Goal: Task Accomplishment & Management: Manage account settings

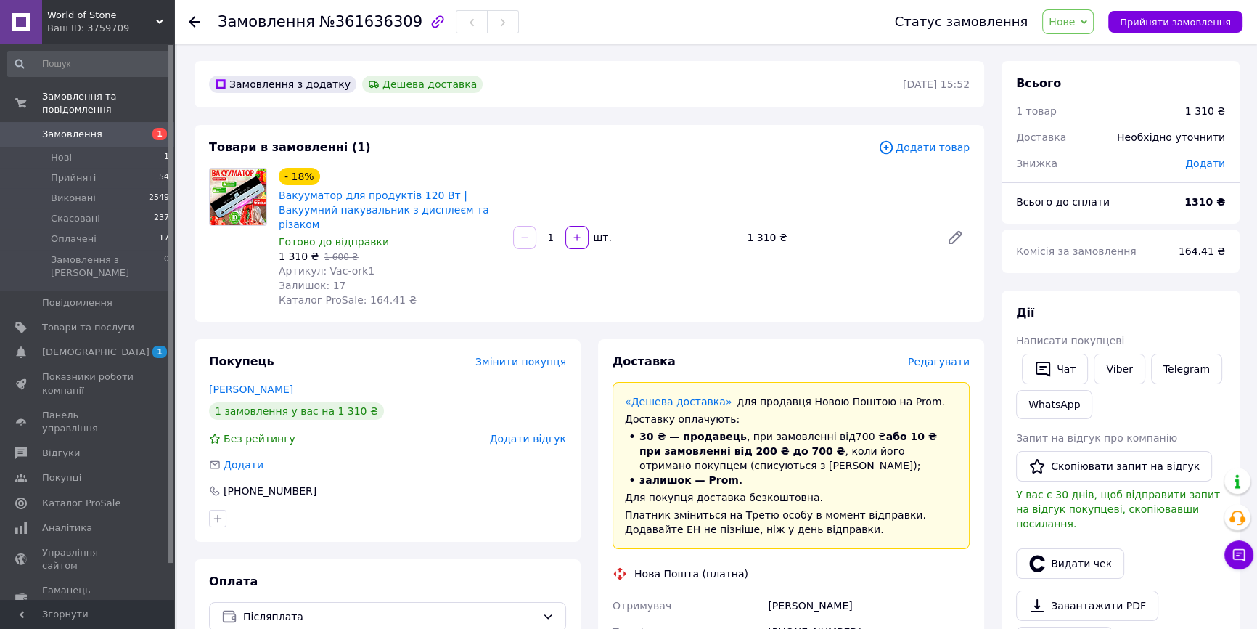
click at [284, 22] on span "Замовлення" at bounding box center [266, 21] width 97 height 17
copy h1 "Замовлення №361636309"
click at [1108, 369] on link "Viber" at bounding box center [1119, 369] width 51 height 30
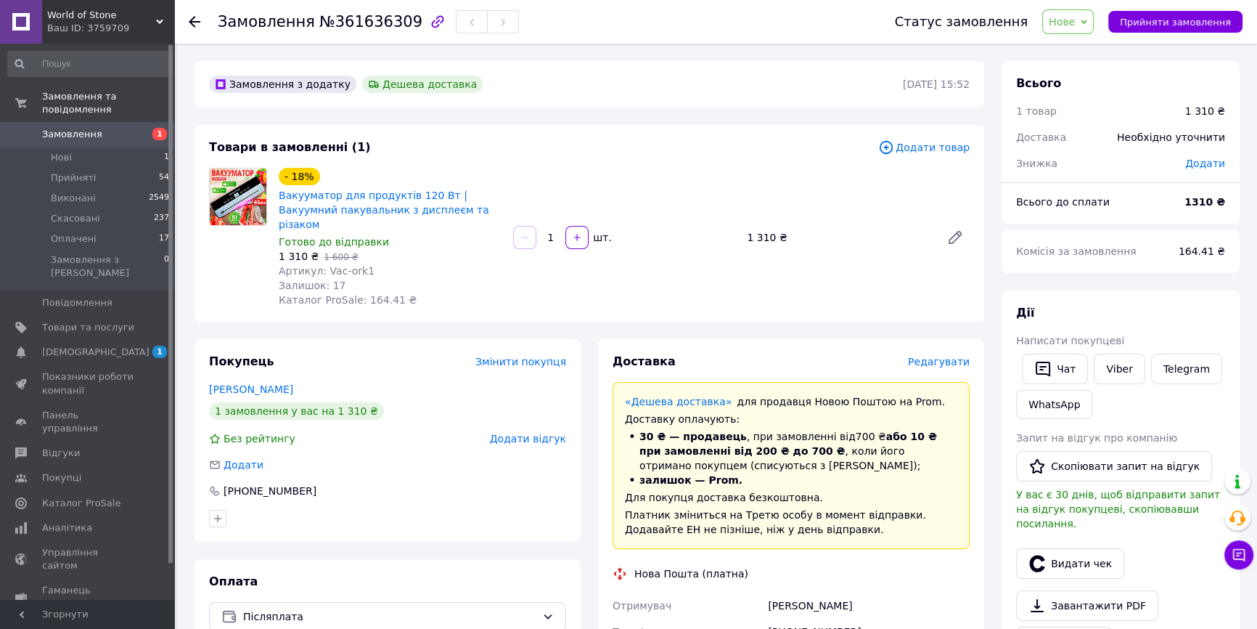
drag, startPoint x: 212, startPoint y: 270, endPoint x: 258, endPoint y: 245, distance: 52.0
click at [212, 270] on div at bounding box center [238, 237] width 70 height 139
drag, startPoint x: 274, startPoint y: 197, endPoint x: 433, endPoint y: 191, distance: 158.4
click at [433, 191] on div "- 18% Вакууматор для продуктів 120 Вт | Вакуумний пакувальник з дисплеєм та різ…" at bounding box center [390, 237] width 234 height 145
copy link "Вакууматор для продуктів 120 Вт"
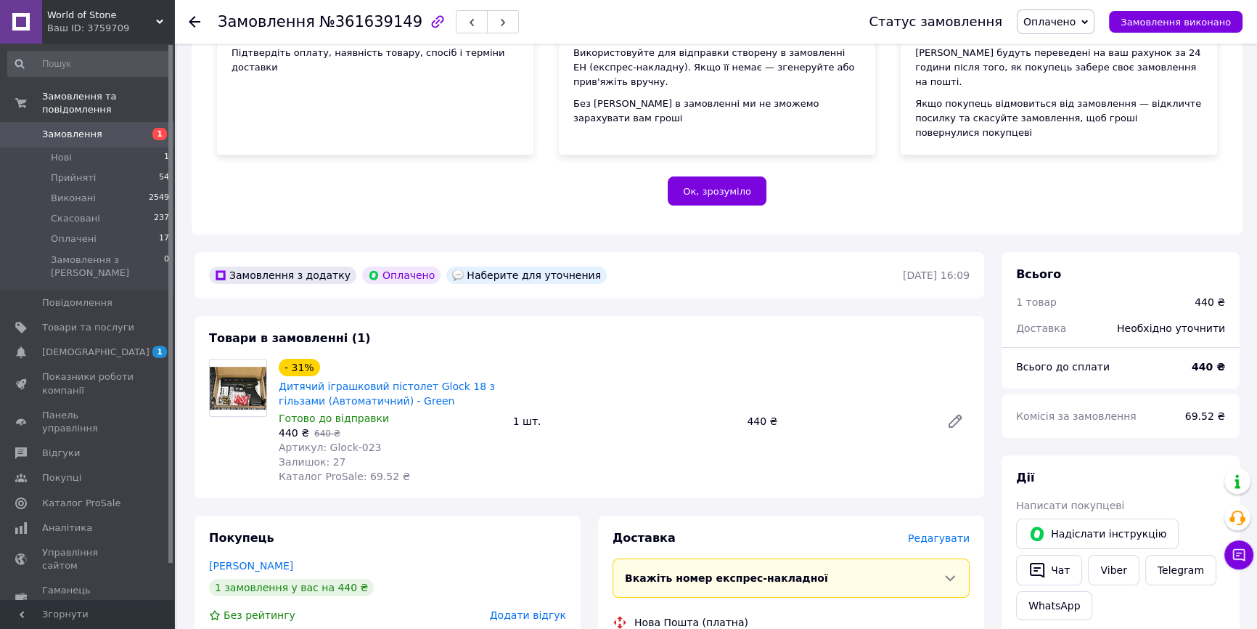
scroll to position [330, 0]
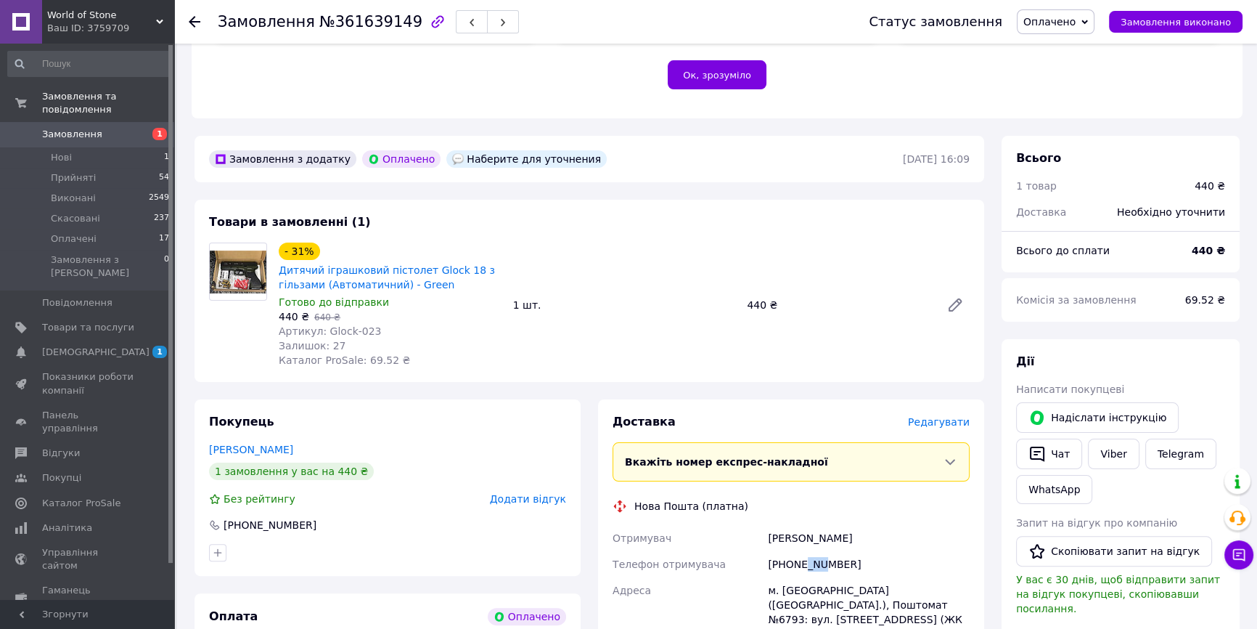
drag, startPoint x: 803, startPoint y: 537, endPoint x: 820, endPoint y: 537, distance: 16.7
click at [820, 551] on div "+380664146374" at bounding box center [869, 564] width 208 height 26
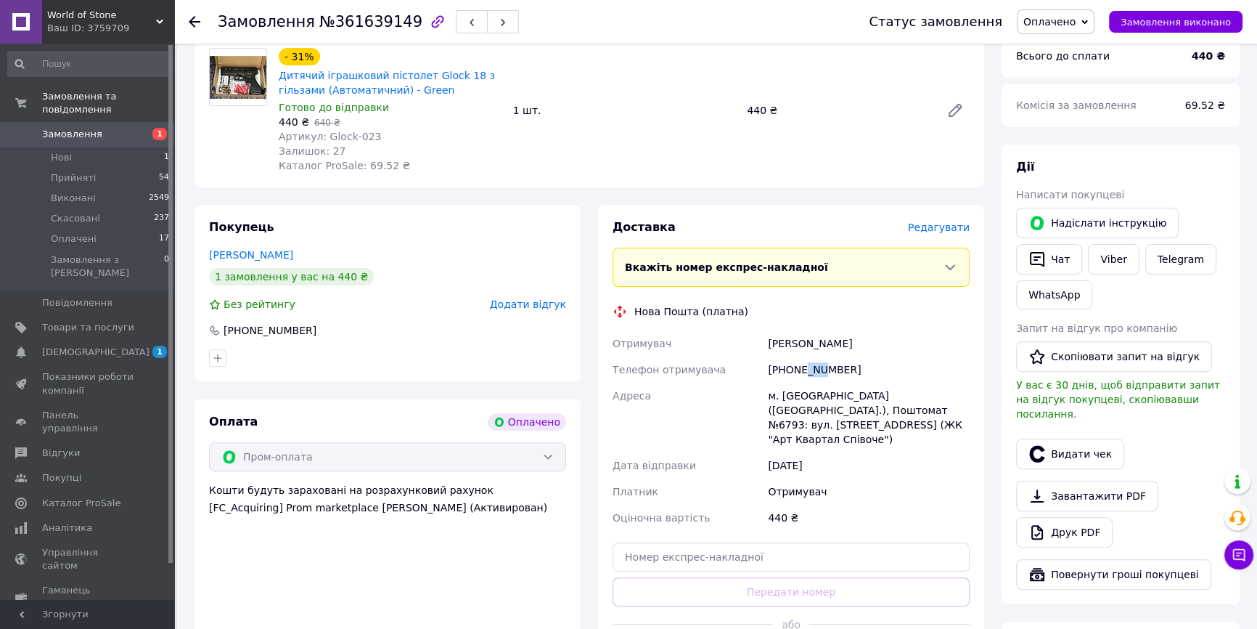
scroll to position [528, 0]
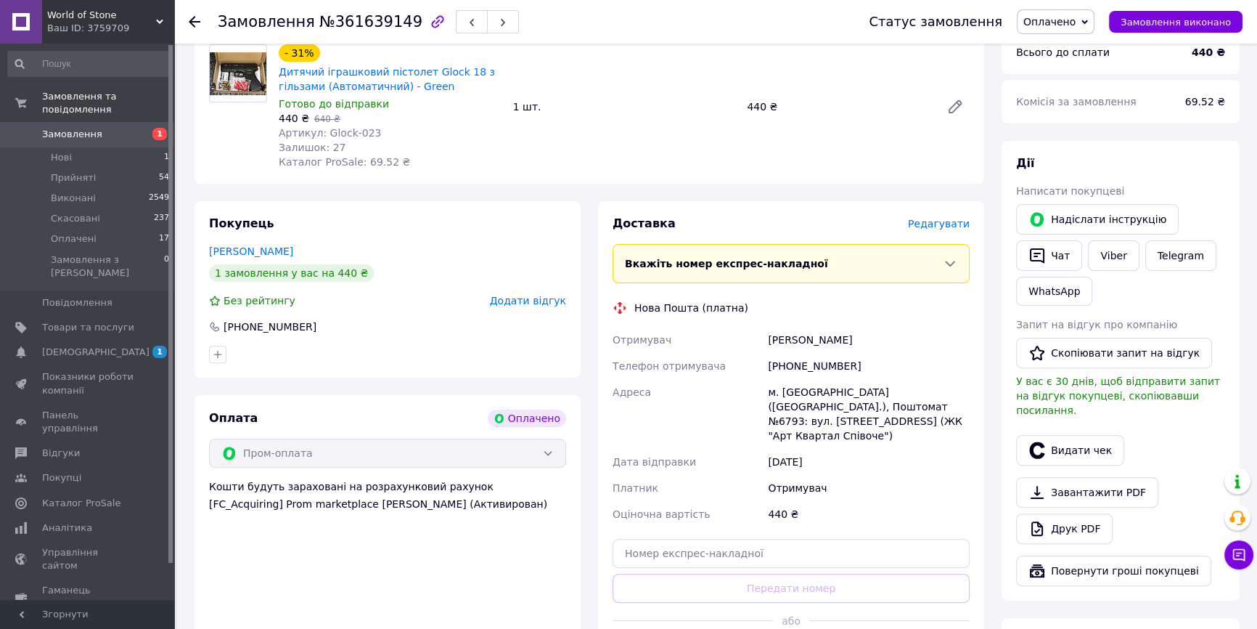
click at [703, 379] on div "Адреса" at bounding box center [687, 414] width 155 height 70
click at [830, 449] on div "[DATE]" at bounding box center [869, 462] width 208 height 26
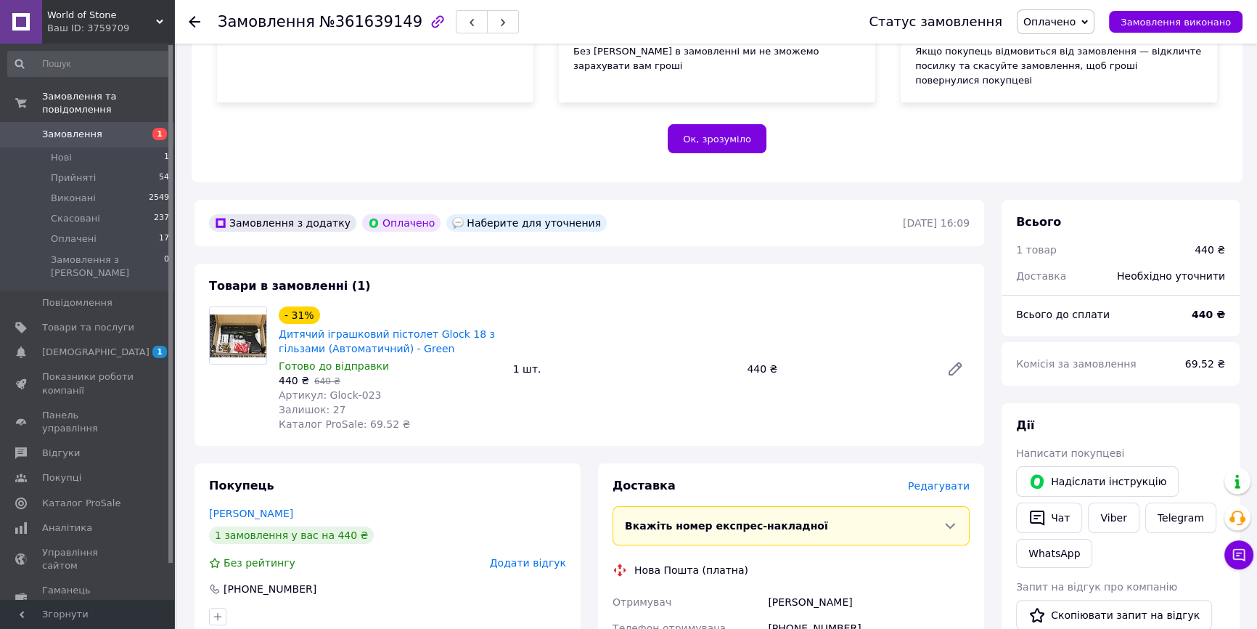
scroll to position [396, 0]
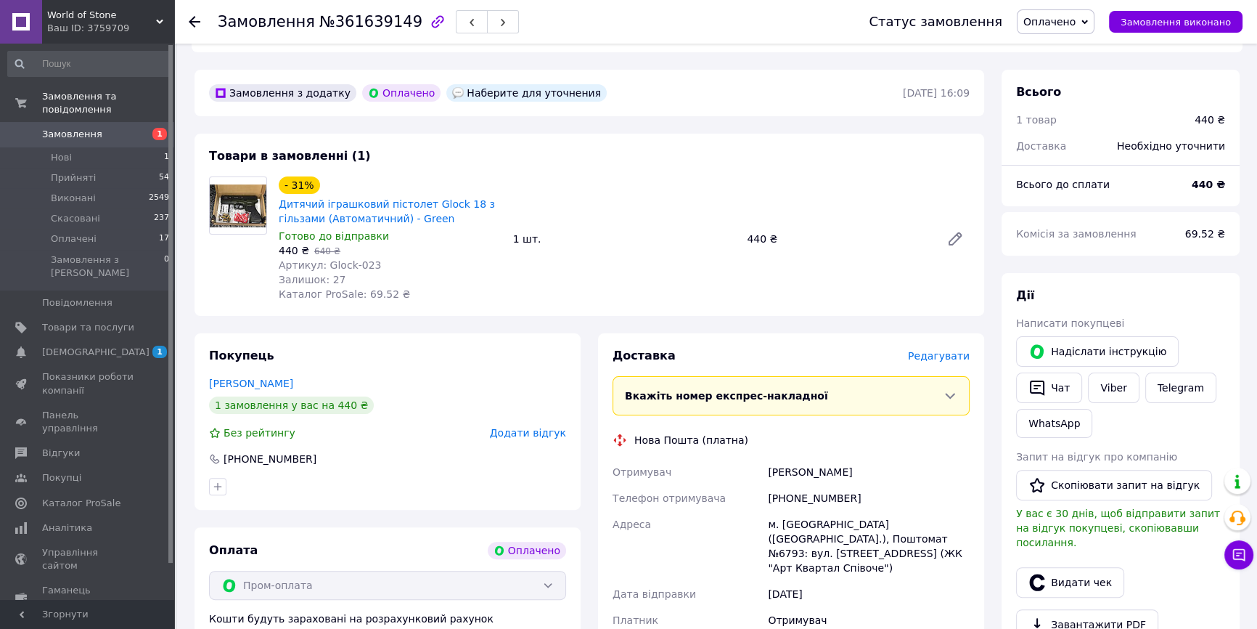
click at [844, 581] on div "12.09.2025" at bounding box center [869, 594] width 208 height 26
drag, startPoint x: 356, startPoint y: 266, endPoint x: 380, endPoint y: 263, distance: 24.2
click at [380, 288] on span "Каталог ProSale: 69.52 ₴" at bounding box center [344, 294] width 131 height 12
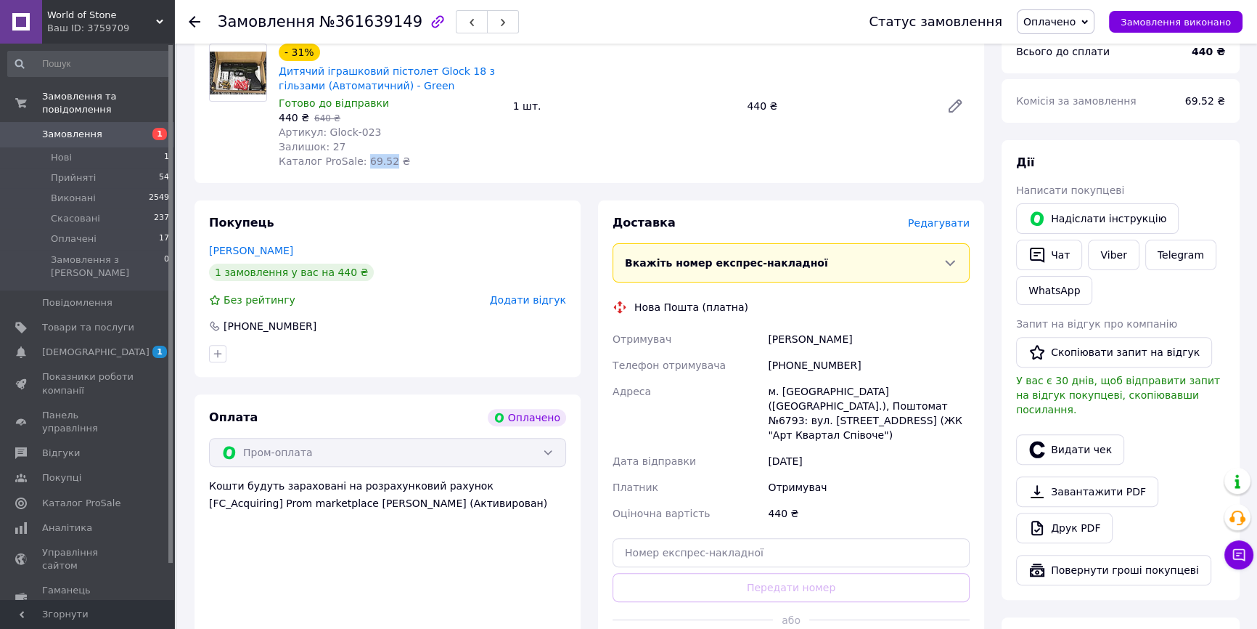
scroll to position [660, 0]
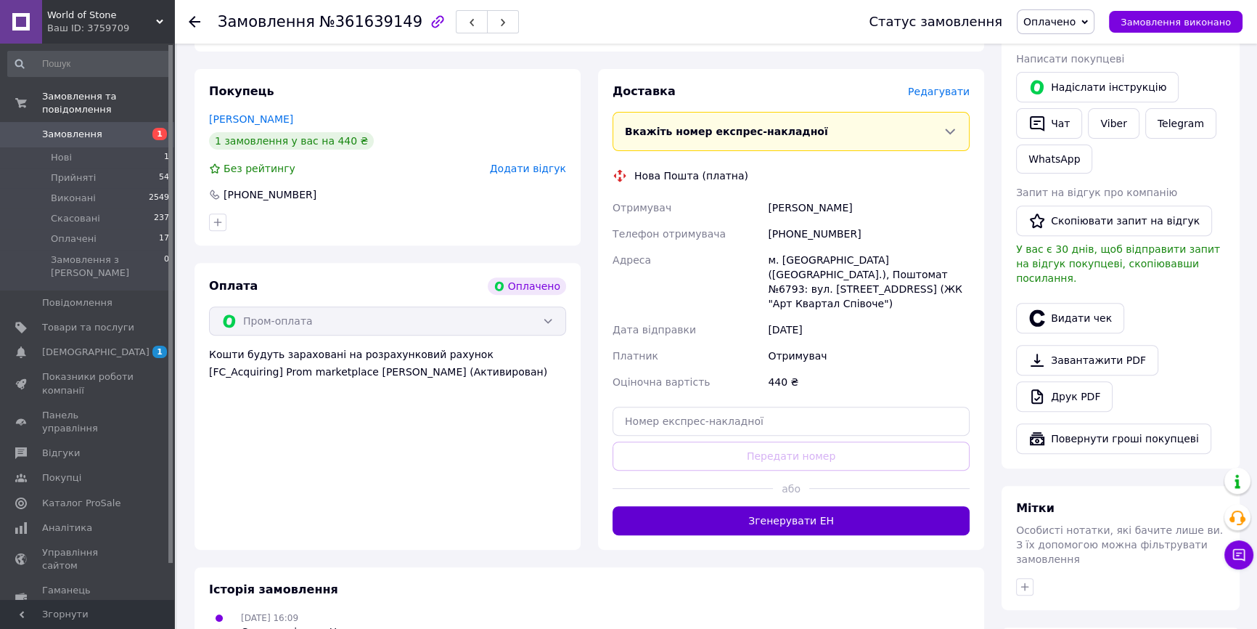
click at [848, 506] on button "Згенерувати ЕН" at bounding box center [791, 520] width 357 height 29
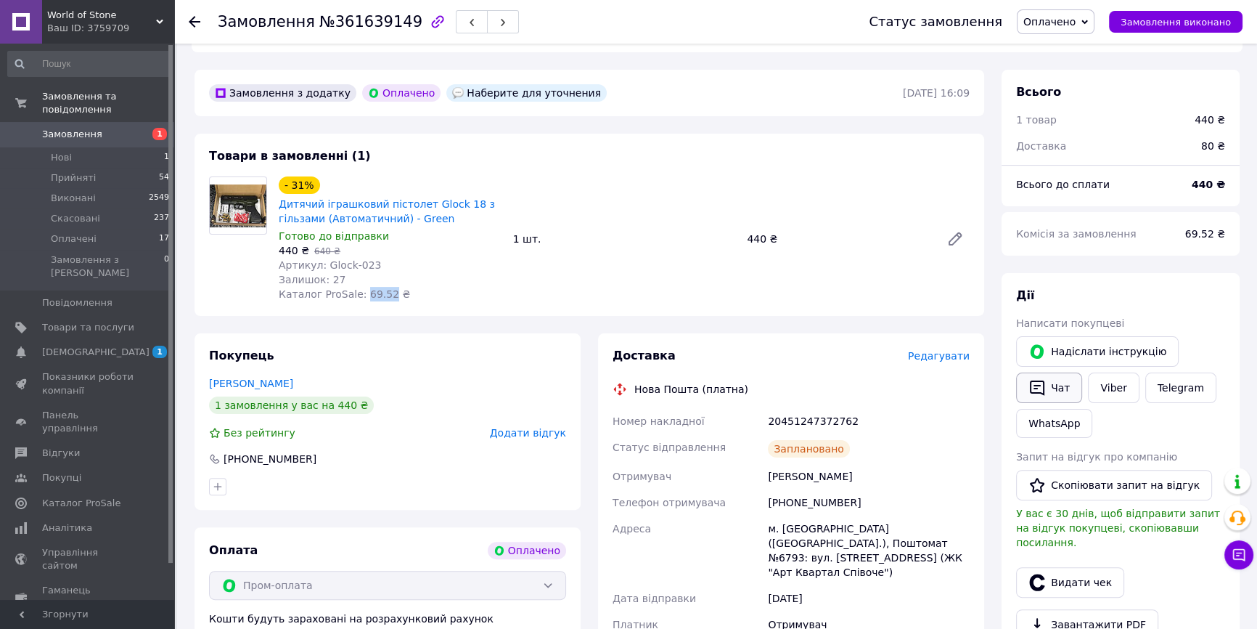
click at [1060, 372] on button "Чат" at bounding box center [1049, 387] width 66 height 30
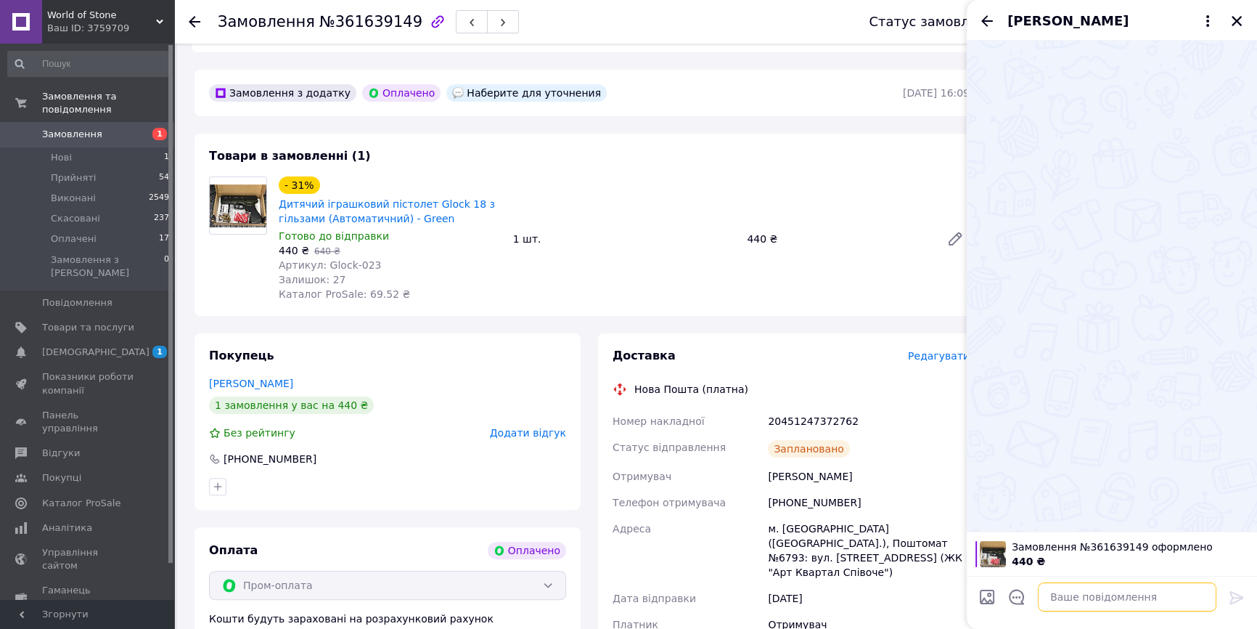
click at [1162, 597] on textarea at bounding box center [1127, 596] width 179 height 29
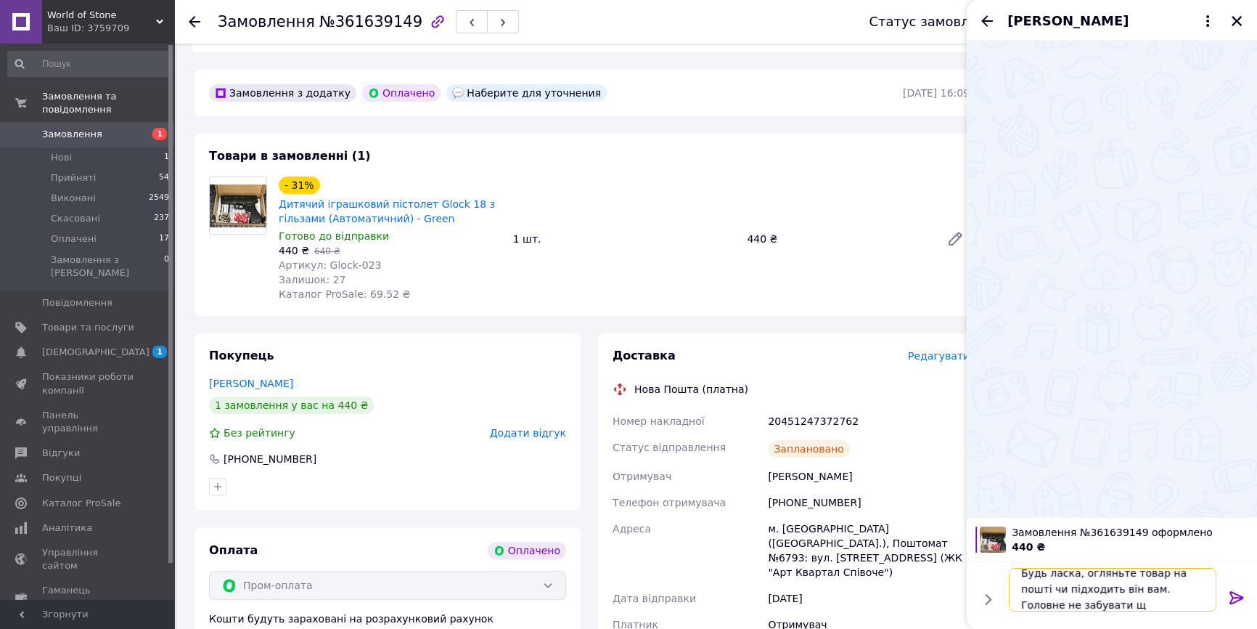
scroll to position [1, 0]
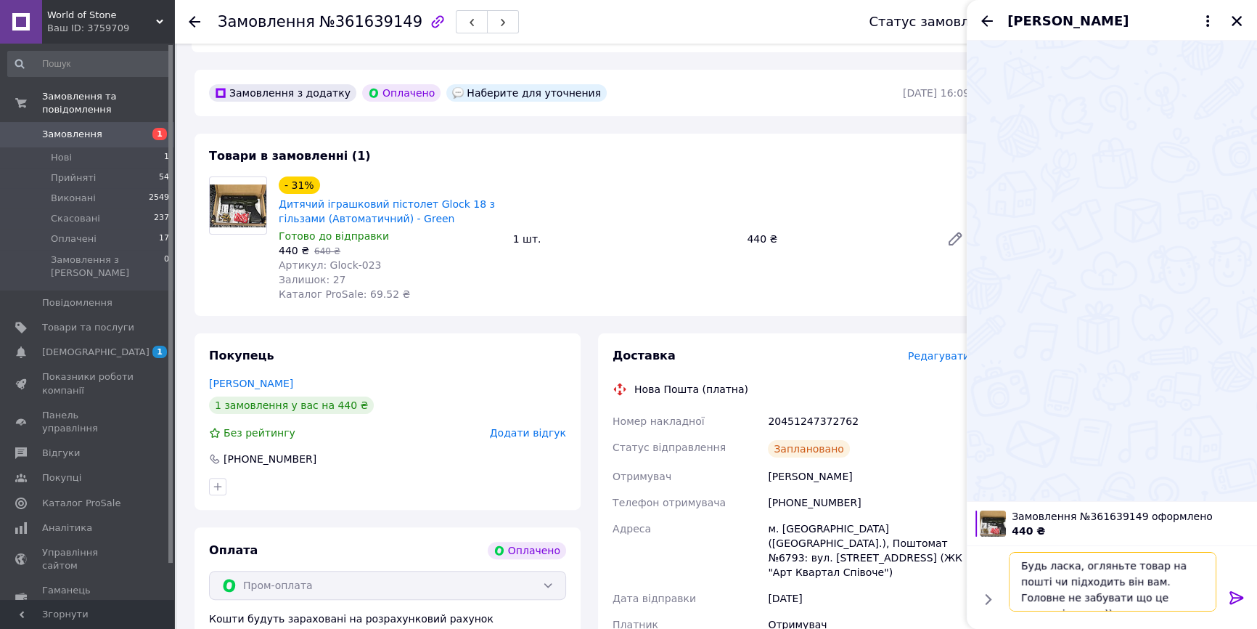
click at [1193, 564] on textarea "Будь ласка, огляньте товар на пошті чи підходить він вам. Головне не забувати щ…" at bounding box center [1113, 582] width 208 height 60
click at [1021, 563] on textarea "Будь ласка, огляньте товар на пошті чи підходить він вам. Головне не забувати щ…" at bounding box center [1113, 582] width 208 height 60
click at [1189, 580] on textarea "Будь ласка, огляньте товар на пошті чи підходить він вам. Головне не забувати щ…" at bounding box center [1113, 582] width 208 height 60
click at [1118, 560] on textarea "Будь ласка, огляньте товар на пошті чи підходить він вам. Головне не забувати щ…" at bounding box center [1113, 582] width 208 height 60
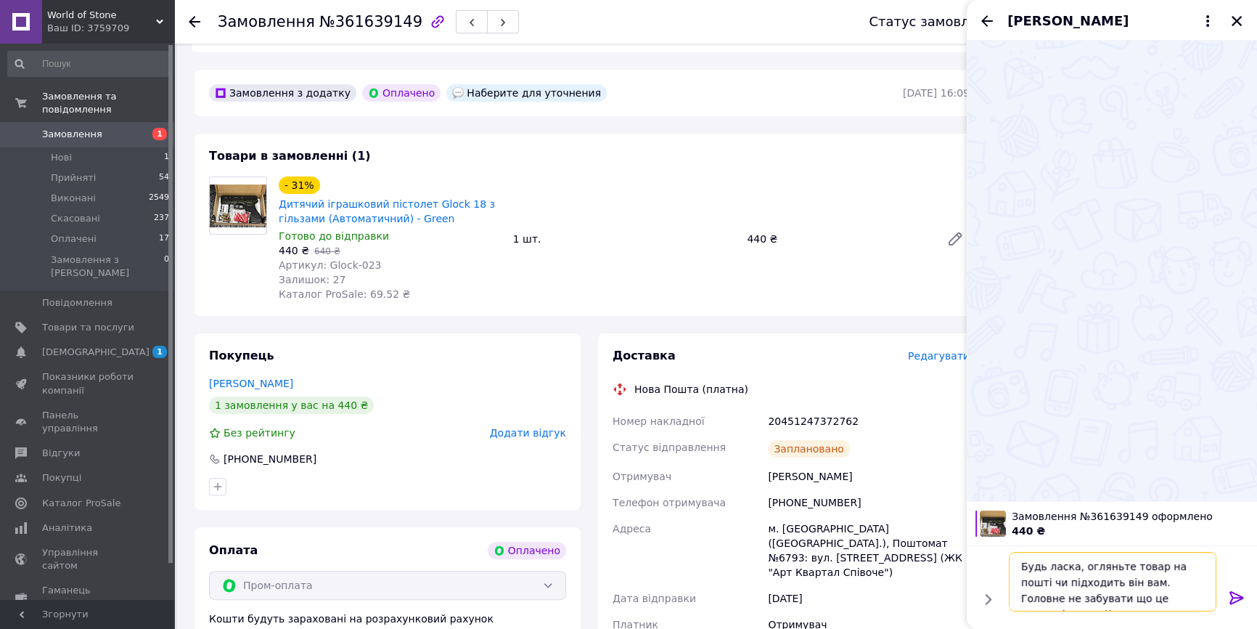
drag, startPoint x: 1188, startPoint y: 563, endPoint x: 1151, endPoint y: 563, distance: 37.8
click at [1151, 563] on textarea "Будь ласка, огляньте товар на пошті чи підходить він вам. Головне не забувати щ…" at bounding box center [1113, 582] width 208 height 60
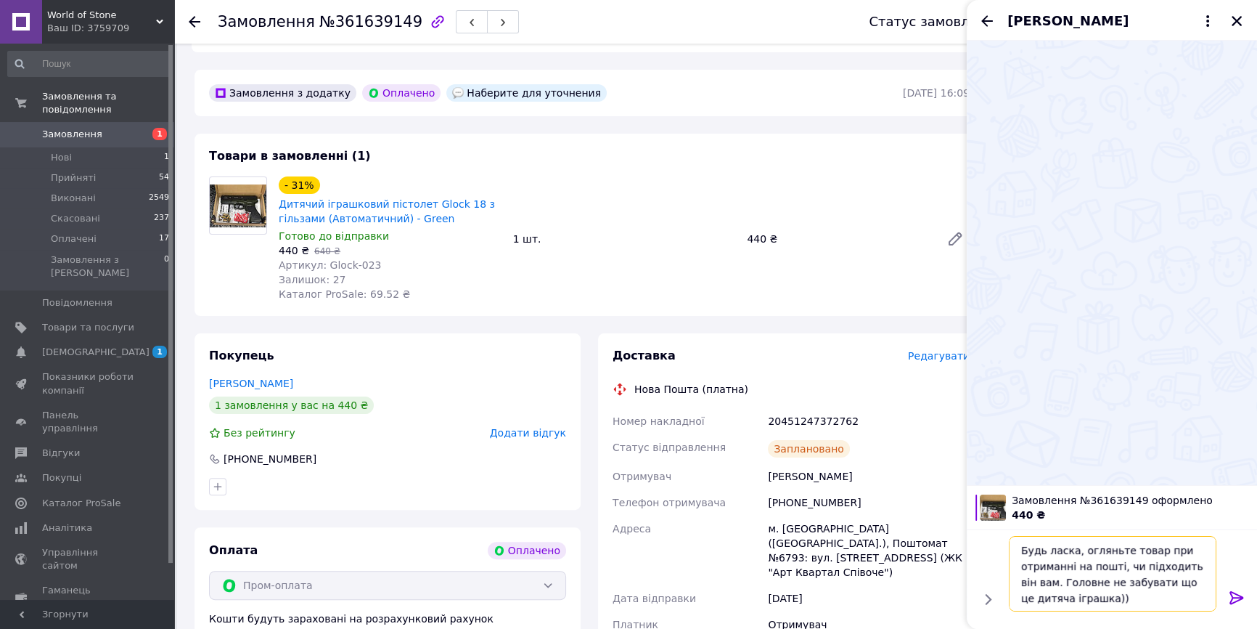
click at [1178, 582] on textarea "Будь ласка, огляньте товар при отриманні на пошті, чи підходить він вам. Головн…" at bounding box center [1113, 573] width 208 height 75
type textarea "Будь ласка, огляньте товар при отриманні на пошті, чи підходить він вам. Головн…"
click at [1243, 602] on icon at bounding box center [1236, 597] width 17 height 17
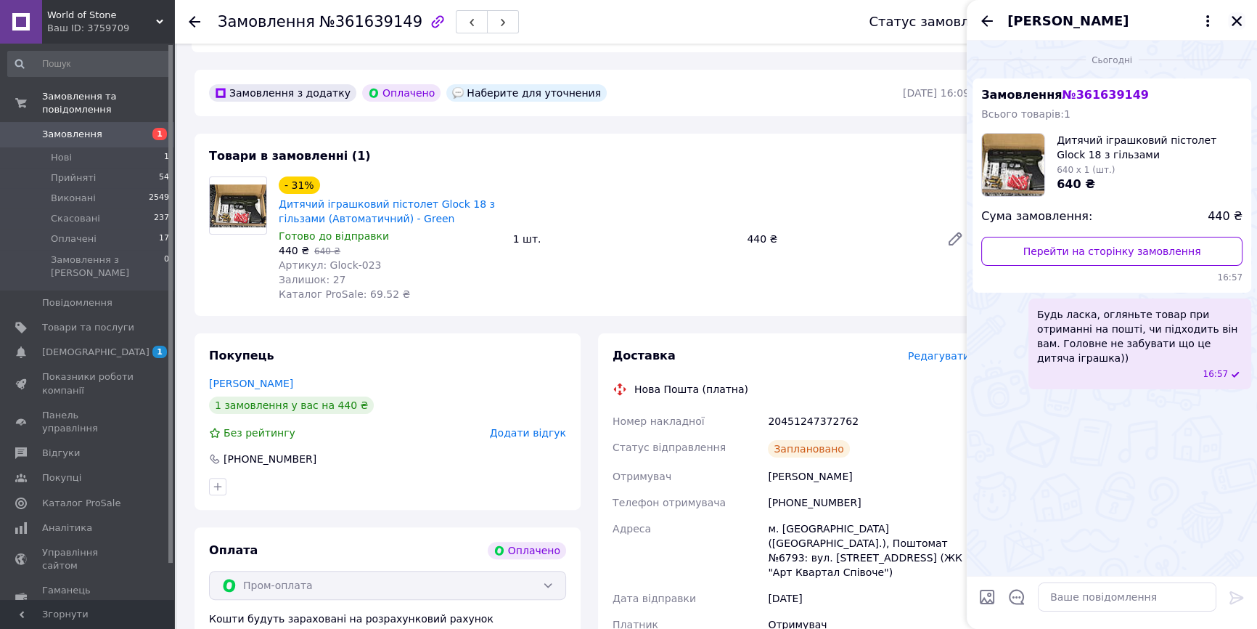
click at [1233, 19] on icon "Закрити" at bounding box center [1236, 21] width 13 height 13
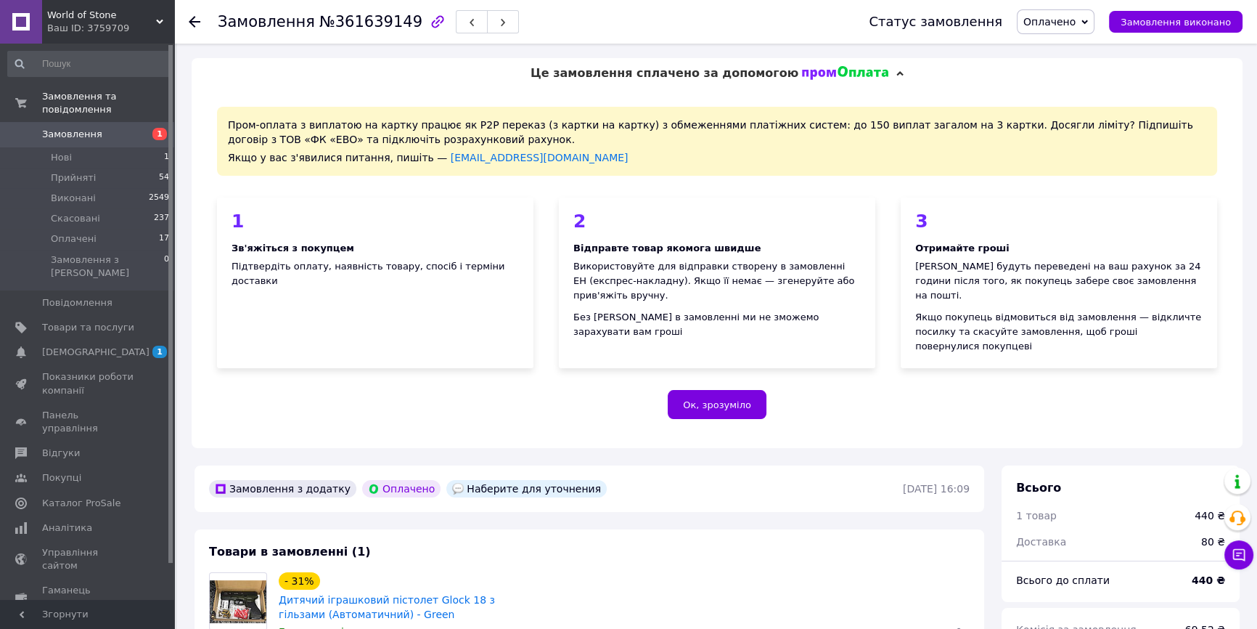
scroll to position [396, 0]
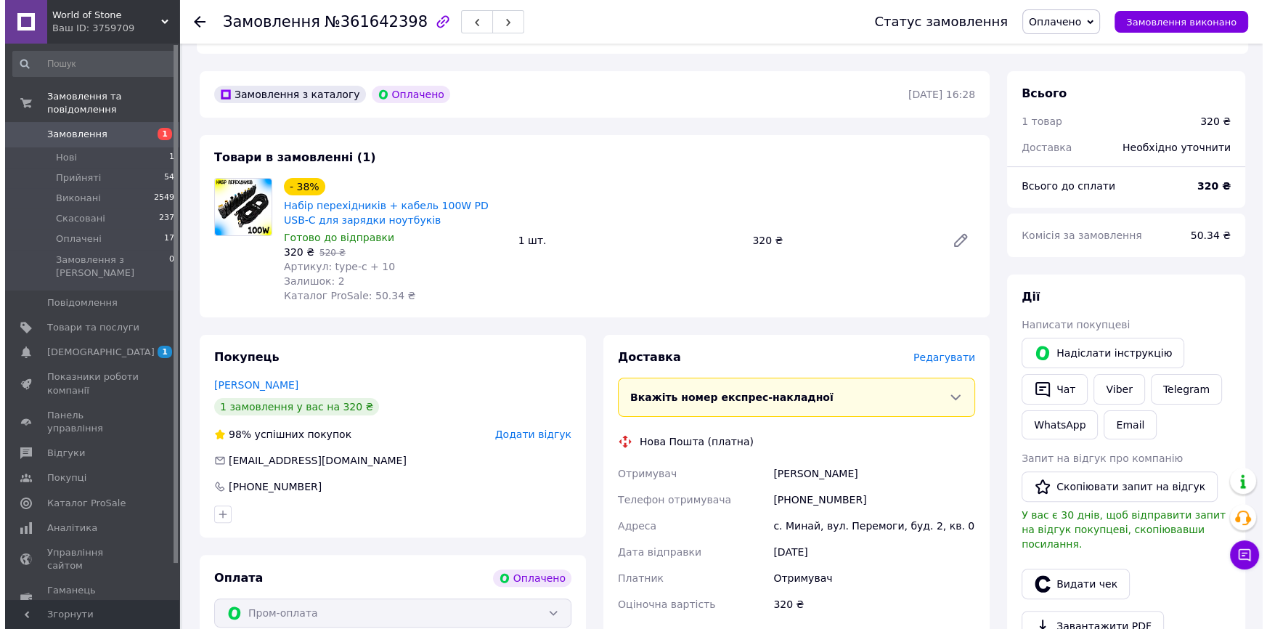
scroll to position [396, 0]
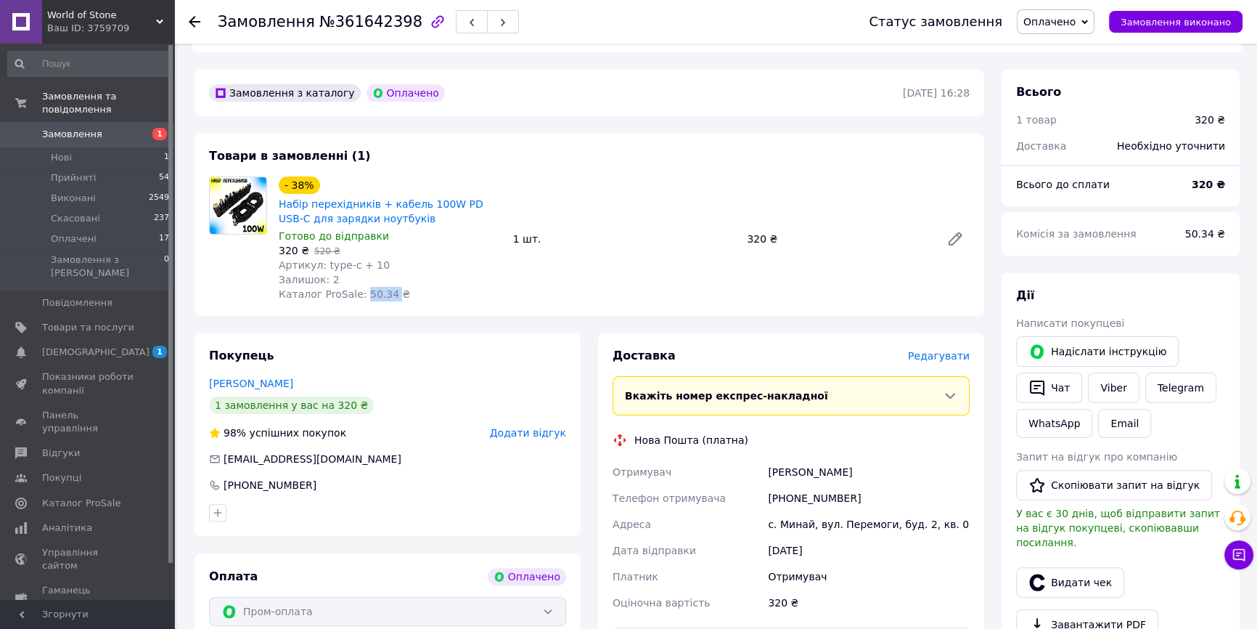
drag, startPoint x: 355, startPoint y: 264, endPoint x: 384, endPoint y: 268, distance: 29.3
click at [384, 288] on span "Каталог ProSale: 50.34 ₴" at bounding box center [344, 294] width 131 height 12
click at [921, 350] on span "Редагувати" at bounding box center [939, 356] width 62 height 12
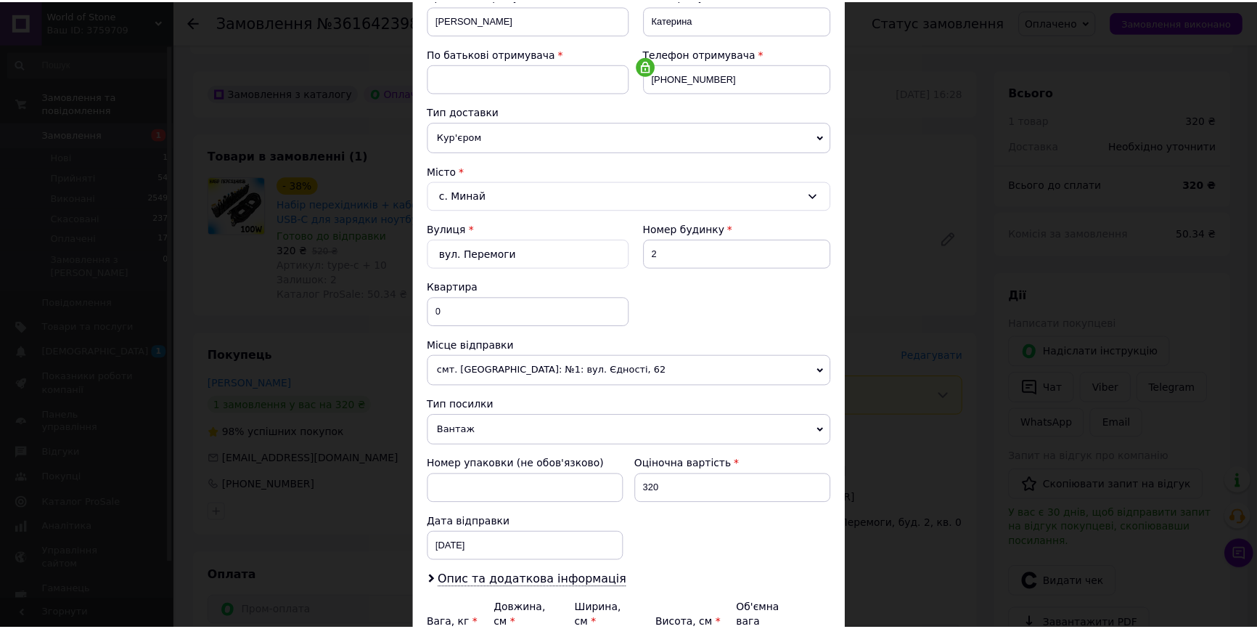
scroll to position [330, 0]
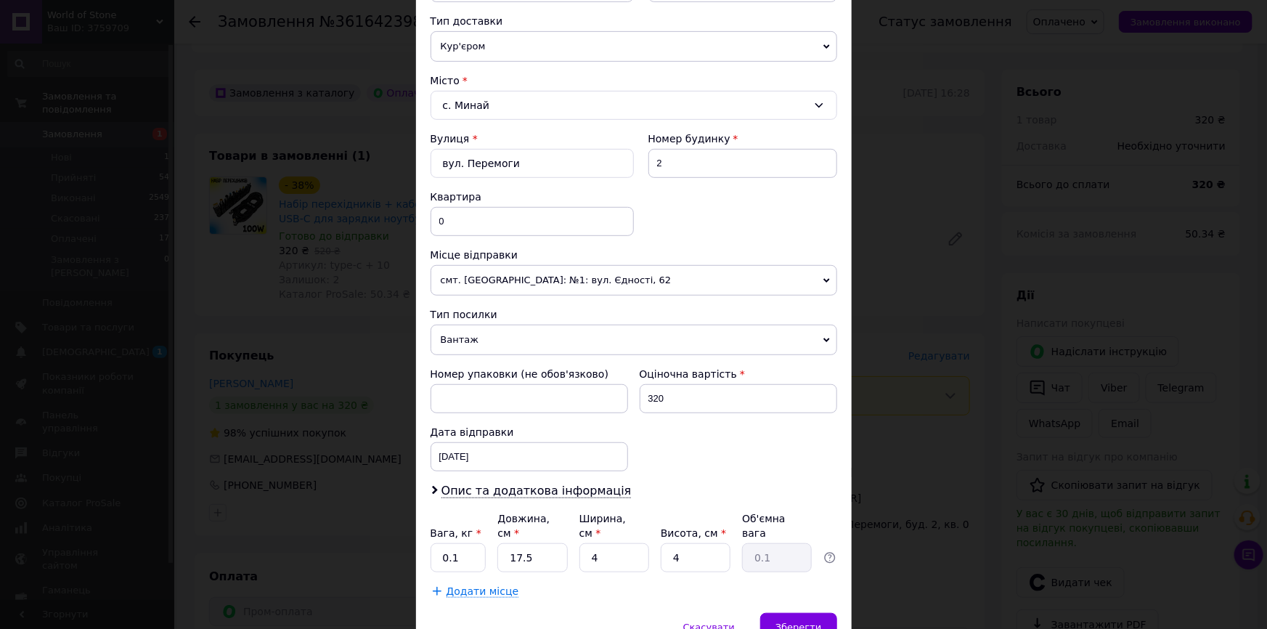
click at [940, 436] on div "× Редагування доставки Спосіб доставки Нова Пошта (платна) Платник Отримувач Ві…" at bounding box center [633, 314] width 1267 height 629
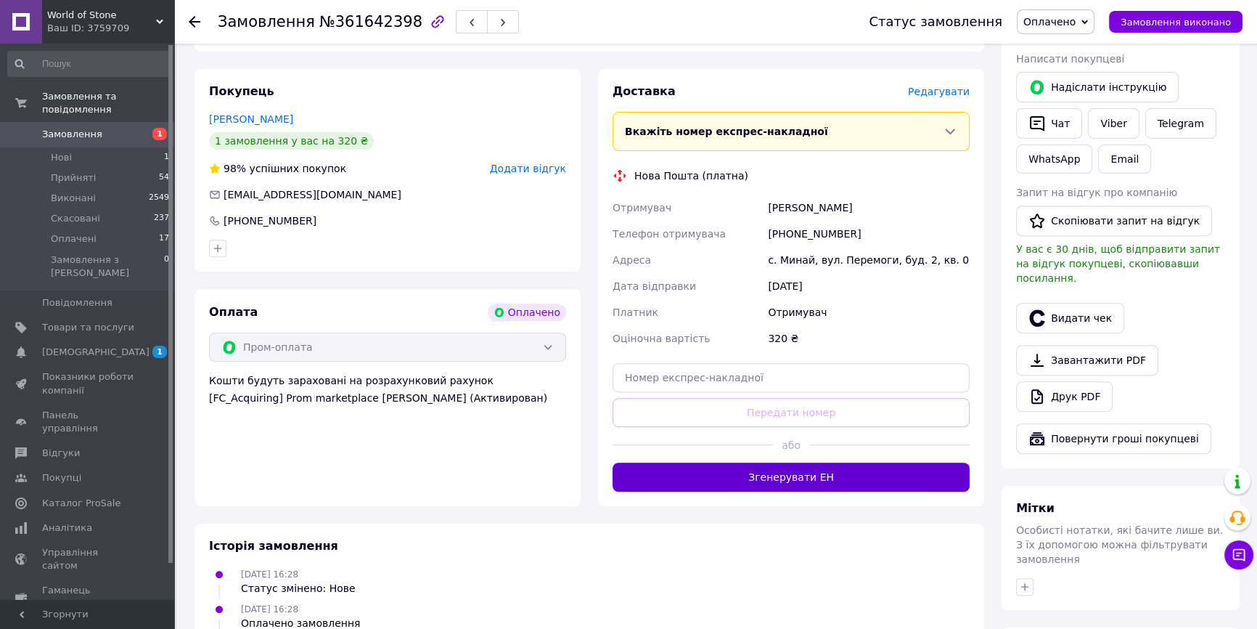
click at [829, 462] on button "Згенерувати ЕН" at bounding box center [791, 476] width 357 height 29
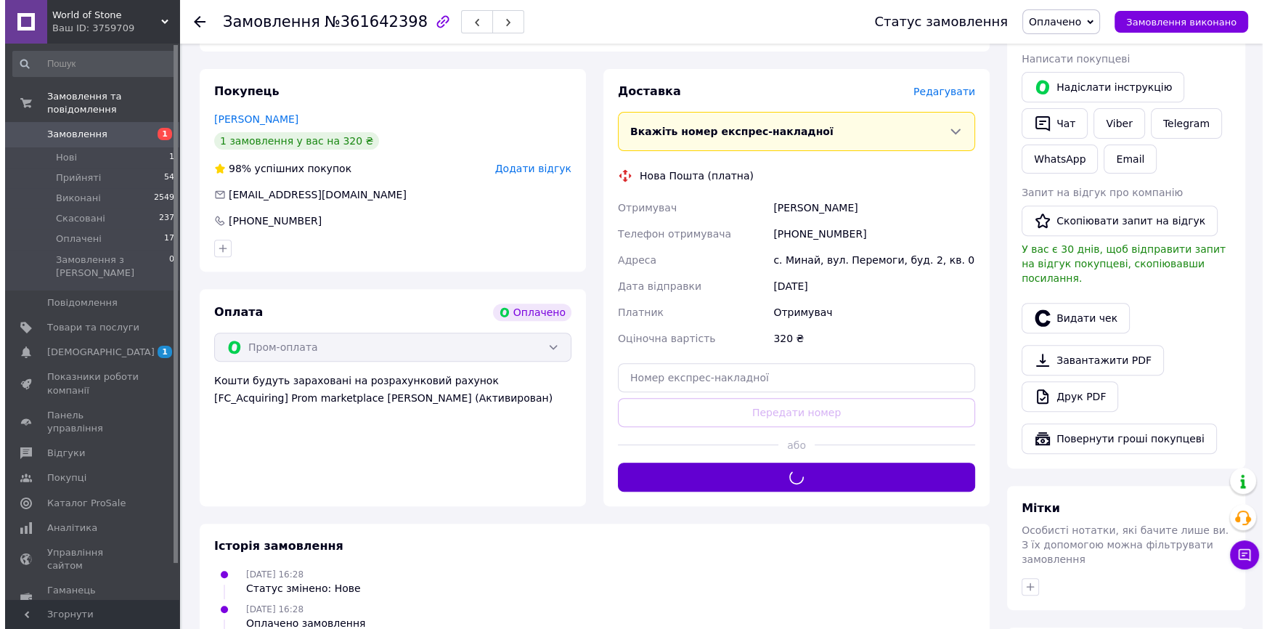
scroll to position [396, 0]
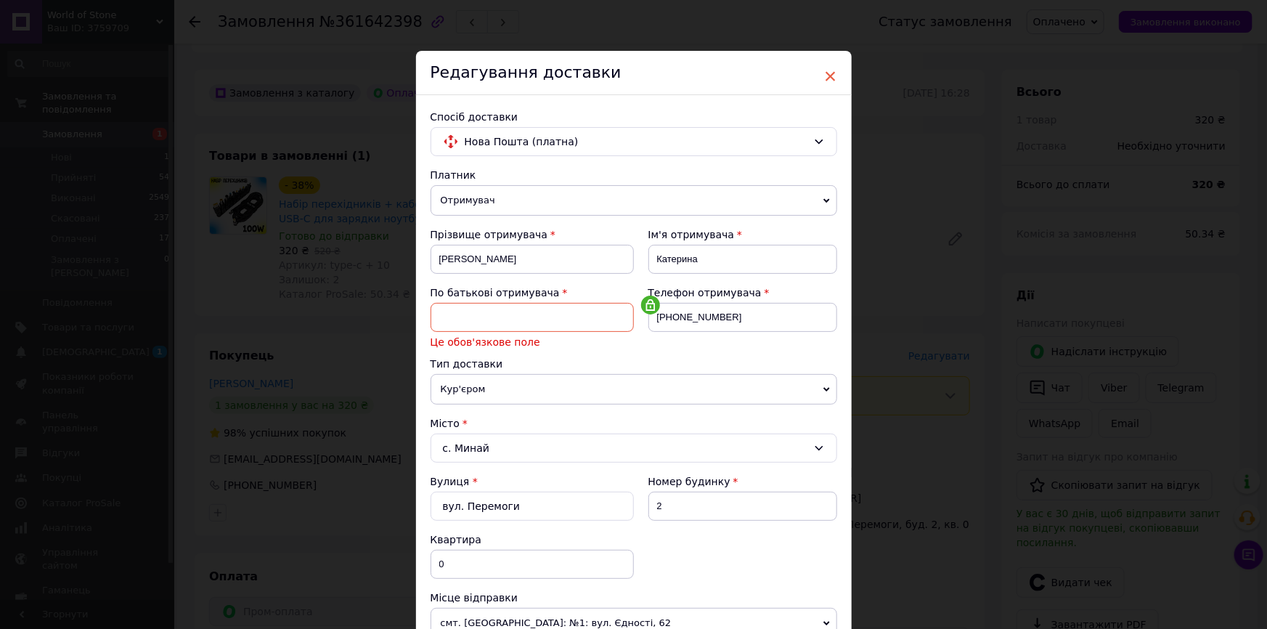
click at [831, 77] on span "×" at bounding box center [830, 76] width 13 height 25
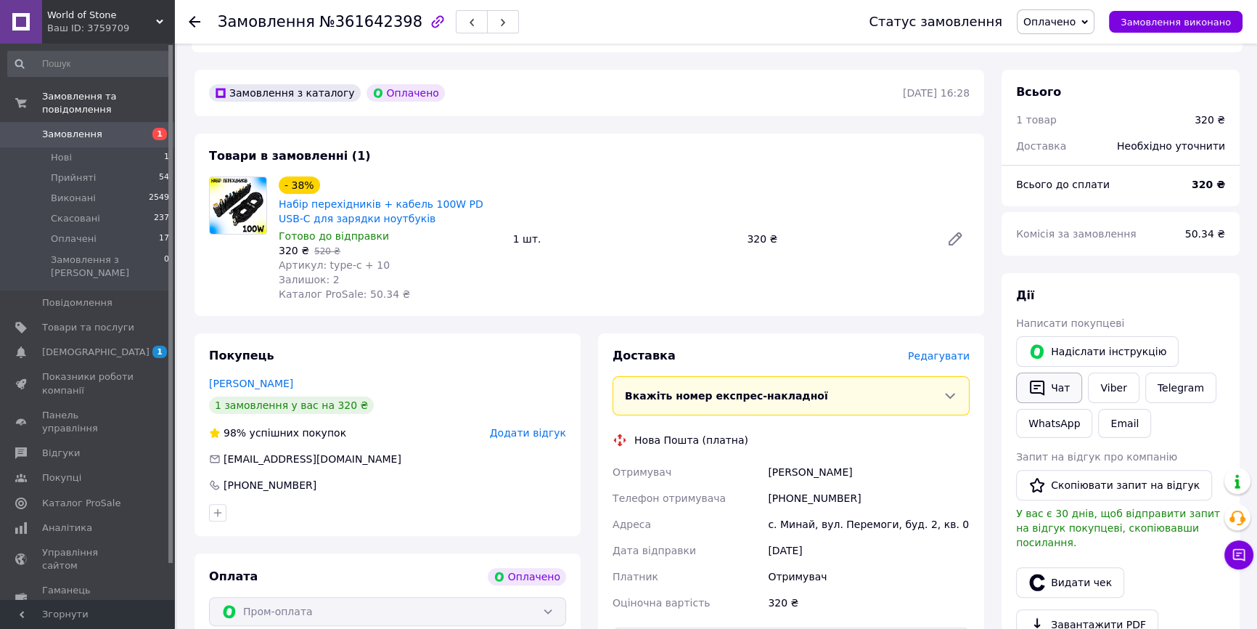
click at [1063, 372] on button "Чат" at bounding box center [1049, 387] width 66 height 30
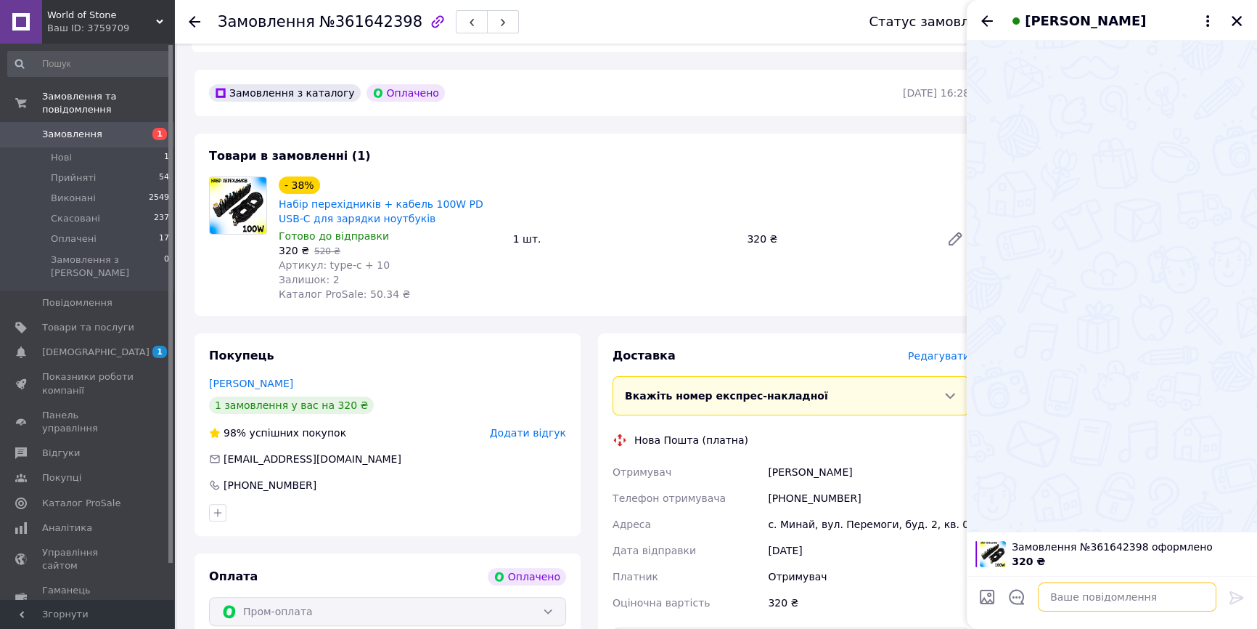
click at [1094, 595] on textarea at bounding box center [1127, 596] width 179 height 29
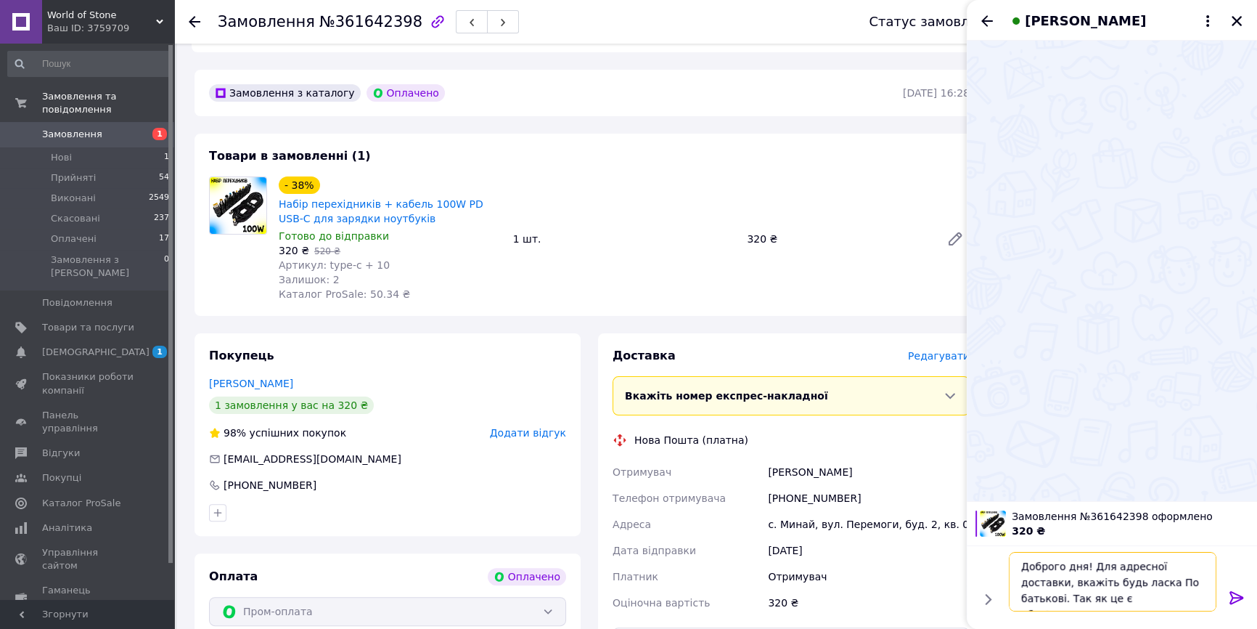
click at [1175, 598] on textarea "Доброго дня! Для адресної доставки, вкажіть будь ласка По батькові. Так як це є…" at bounding box center [1113, 582] width 208 height 60
type textarea "Доброго дня! Для адресної доставки, вкажіть будь ласка По батькові. Так як це є…"
click at [1237, 593] on icon at bounding box center [1236, 597] width 17 height 17
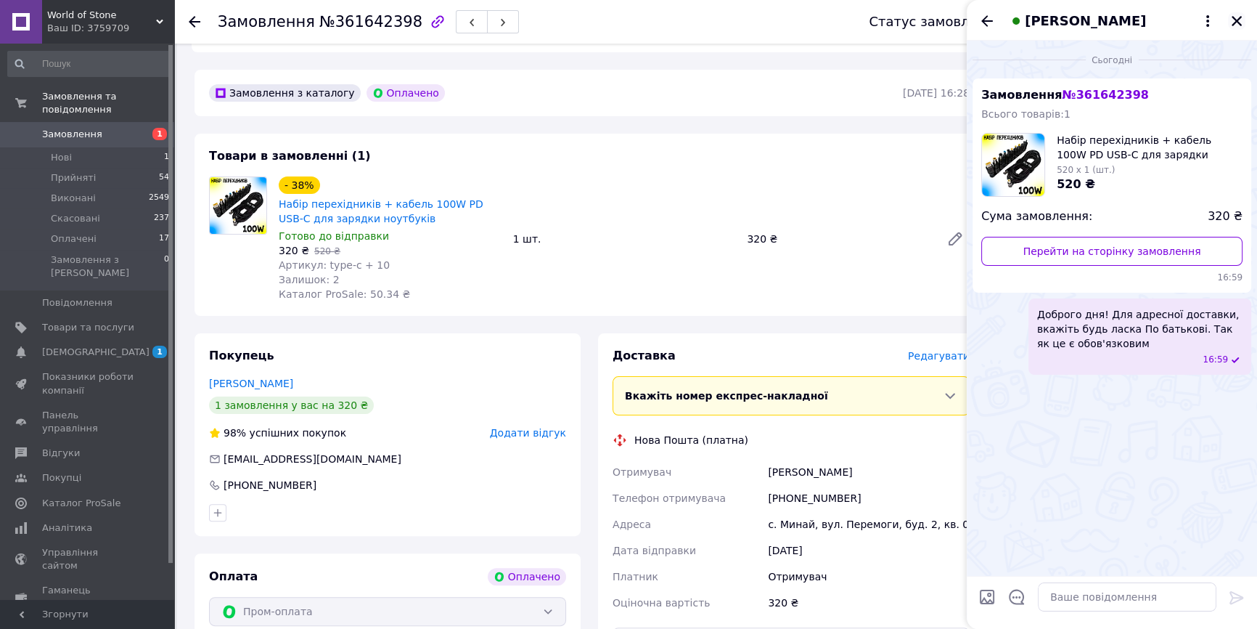
click at [1242, 25] on icon "Закрити" at bounding box center [1236, 21] width 13 height 13
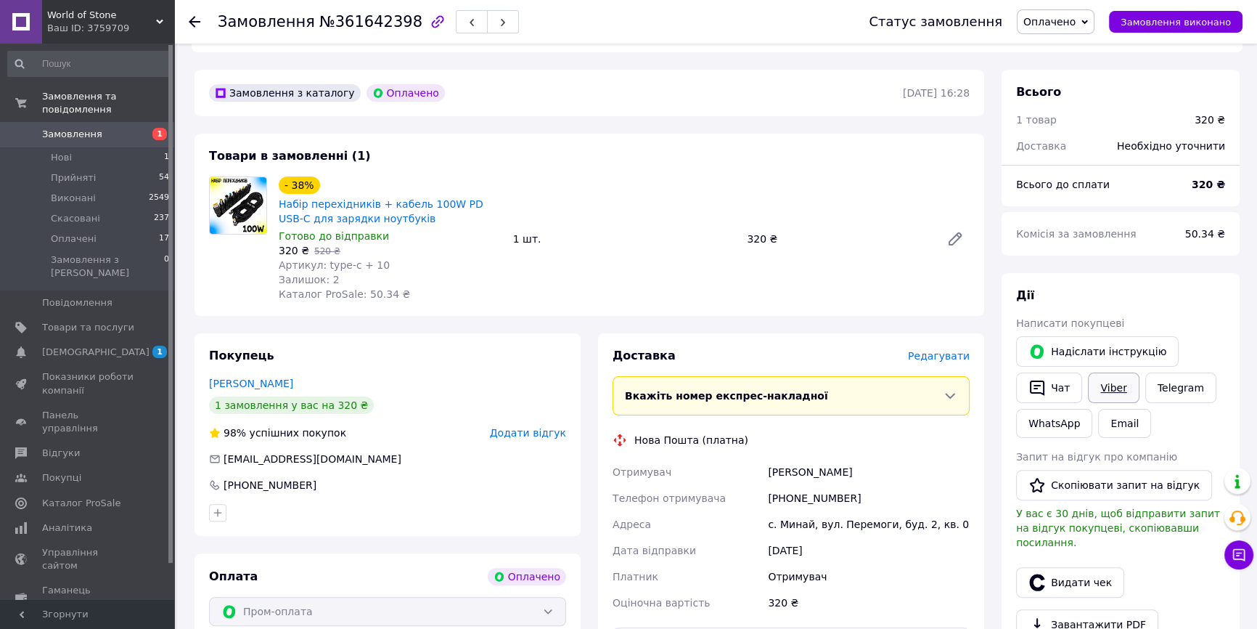
click at [1114, 372] on link "Viber" at bounding box center [1113, 387] width 51 height 30
click at [340, 23] on span "№361642398" at bounding box center [370, 21] width 103 height 17
copy h1 "Замовлення №361642398"
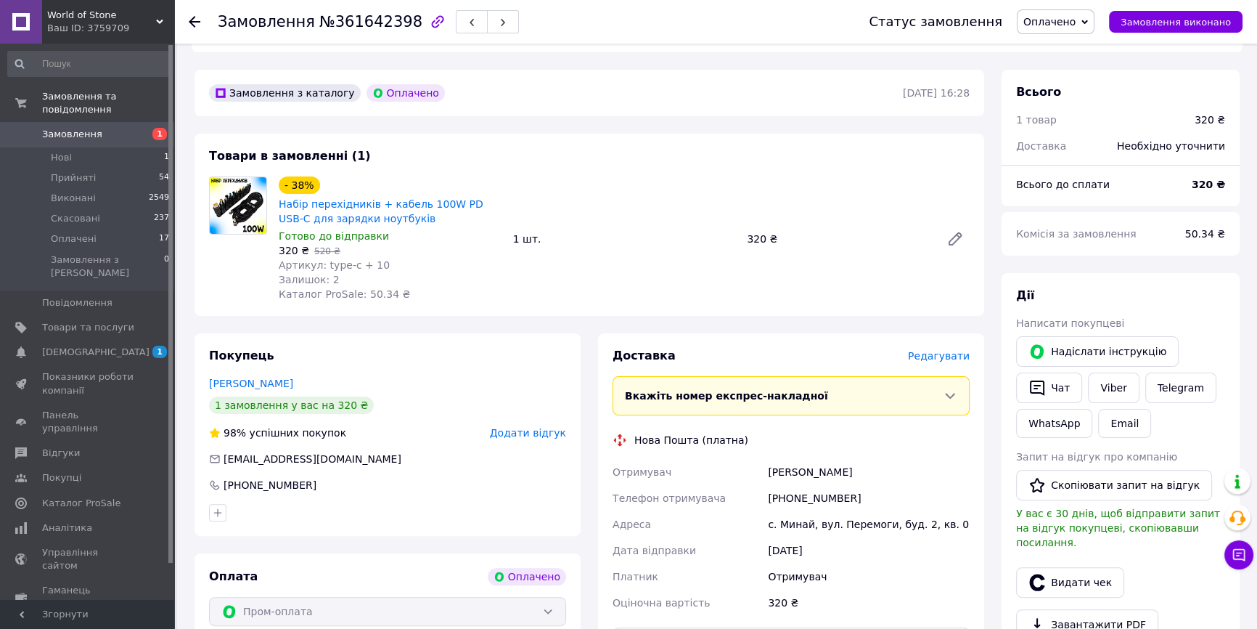
drag, startPoint x: 197, startPoint y: 270, endPoint x: 213, endPoint y: 253, distance: 23.6
click at [197, 270] on div "Товари в замовленні (1) - 38% Набір перехідників + кабель 100W PD USB-C для зар…" at bounding box center [590, 225] width 790 height 182
drag, startPoint x: 290, startPoint y: 173, endPoint x: 398, endPoint y: 192, distance: 109.2
click at [398, 192] on div "- 38% Набір перехідників + кабель 100W PD USB-C для зарядки ноутбуків Готово до…" at bounding box center [390, 238] width 234 height 131
copy link "Набір перехідників + кабель 100W PD USB-C для зарядки ноутбуків"
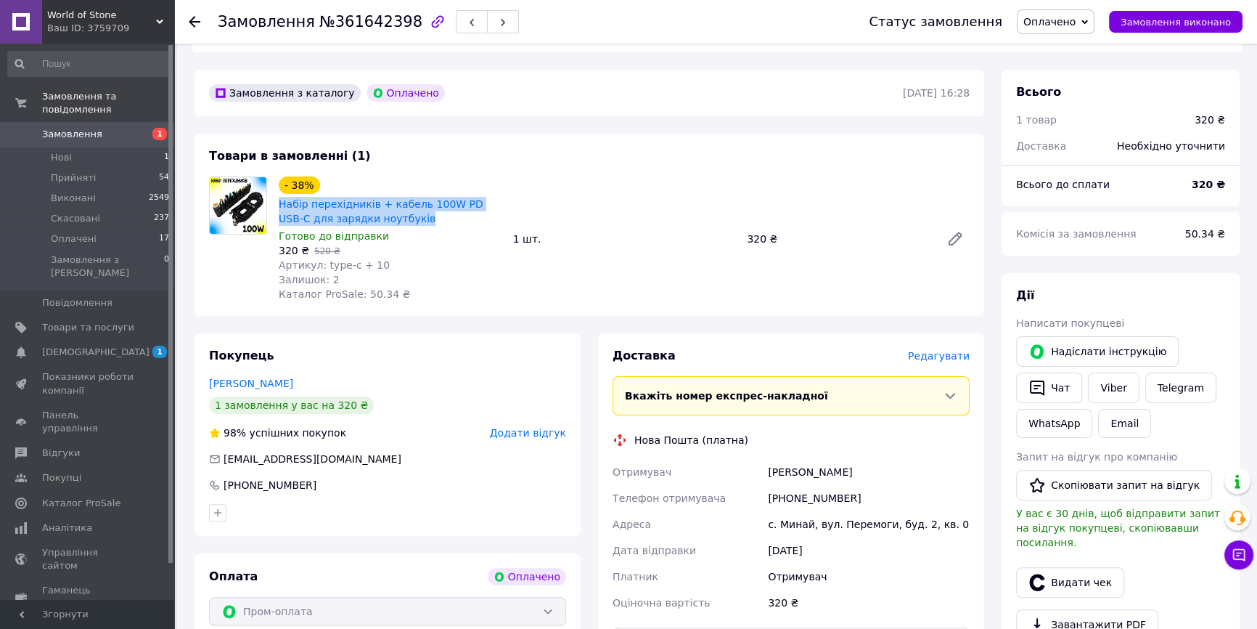
click at [1248, 555] on button "Чат з покупцем" at bounding box center [1239, 554] width 29 height 29
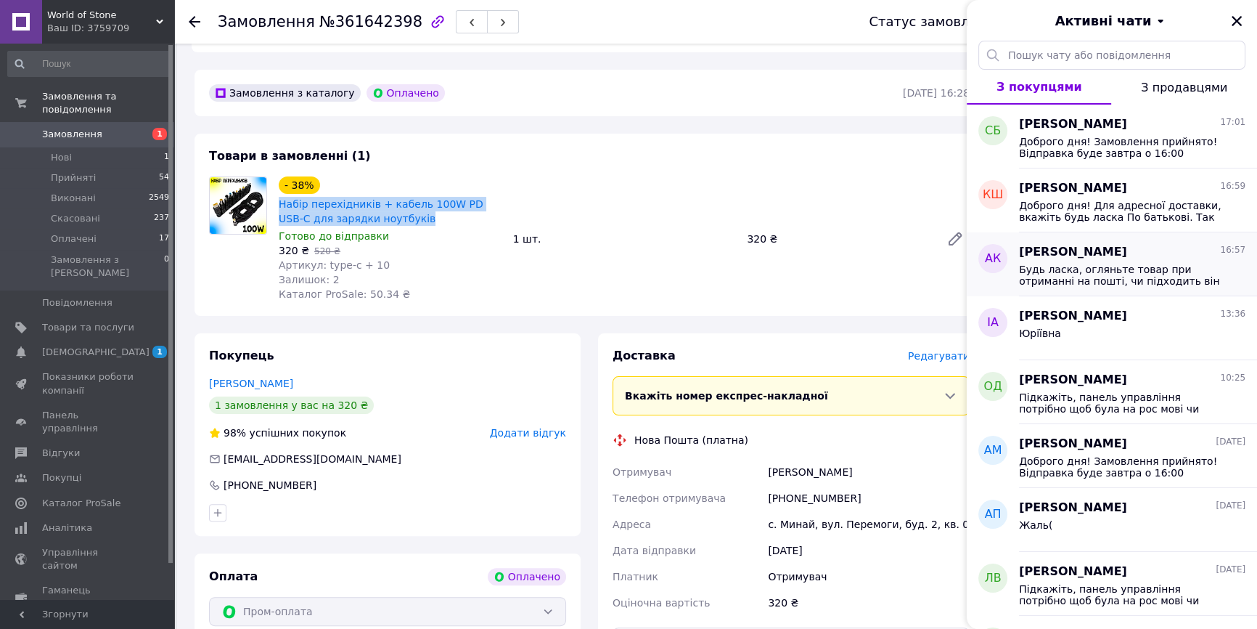
click at [1149, 276] on span "Будь ласка, огляньте товар при отриманні на пошті, чи підходить він вам. Головн…" at bounding box center [1122, 275] width 206 height 23
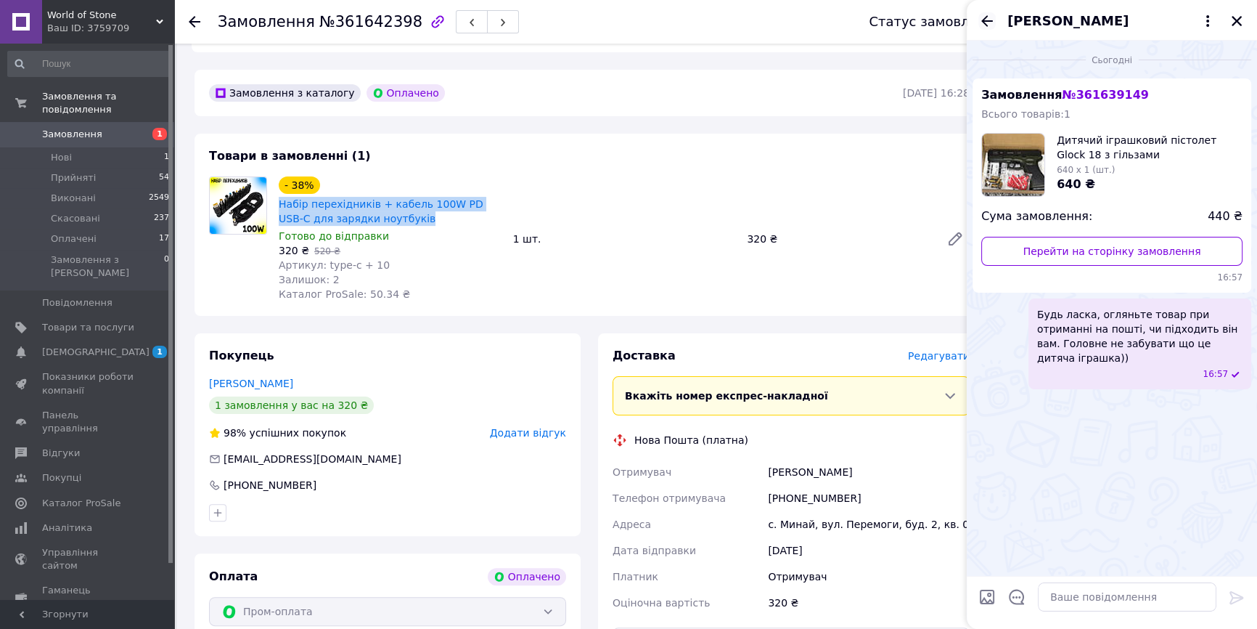
click at [981, 19] on icon "Назад" at bounding box center [987, 20] width 17 height 17
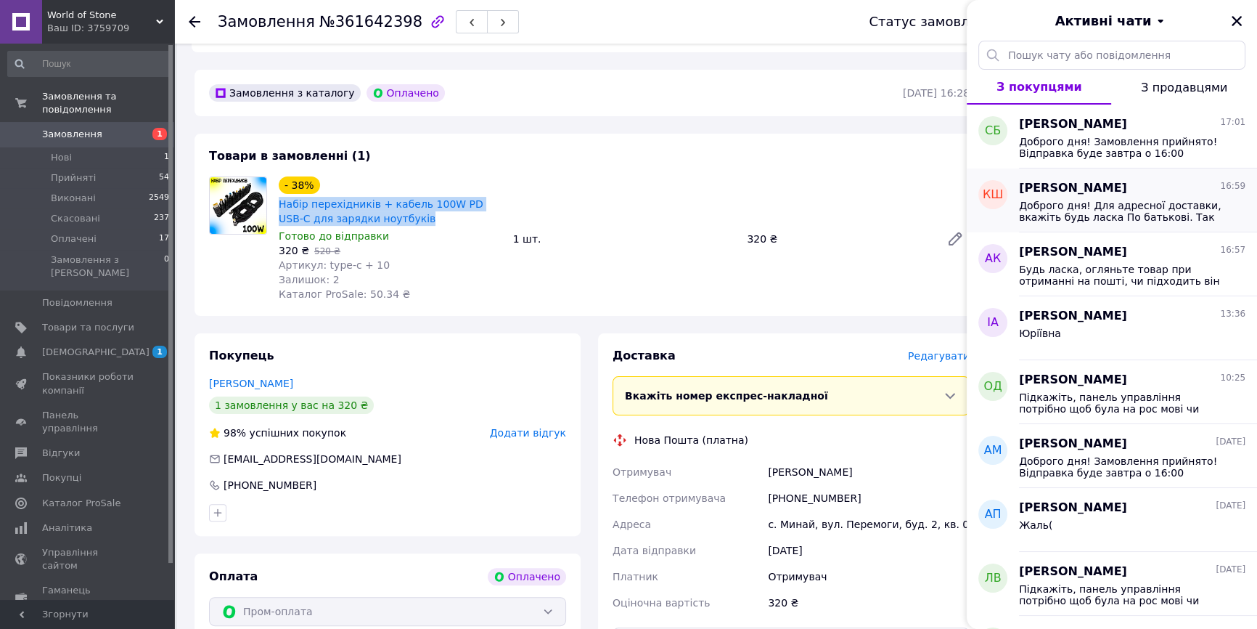
click at [1140, 214] on span "Доброго дня! Для адресної доставки, вкажіть будь ласка По батькові. Так як це є…" at bounding box center [1122, 211] width 206 height 23
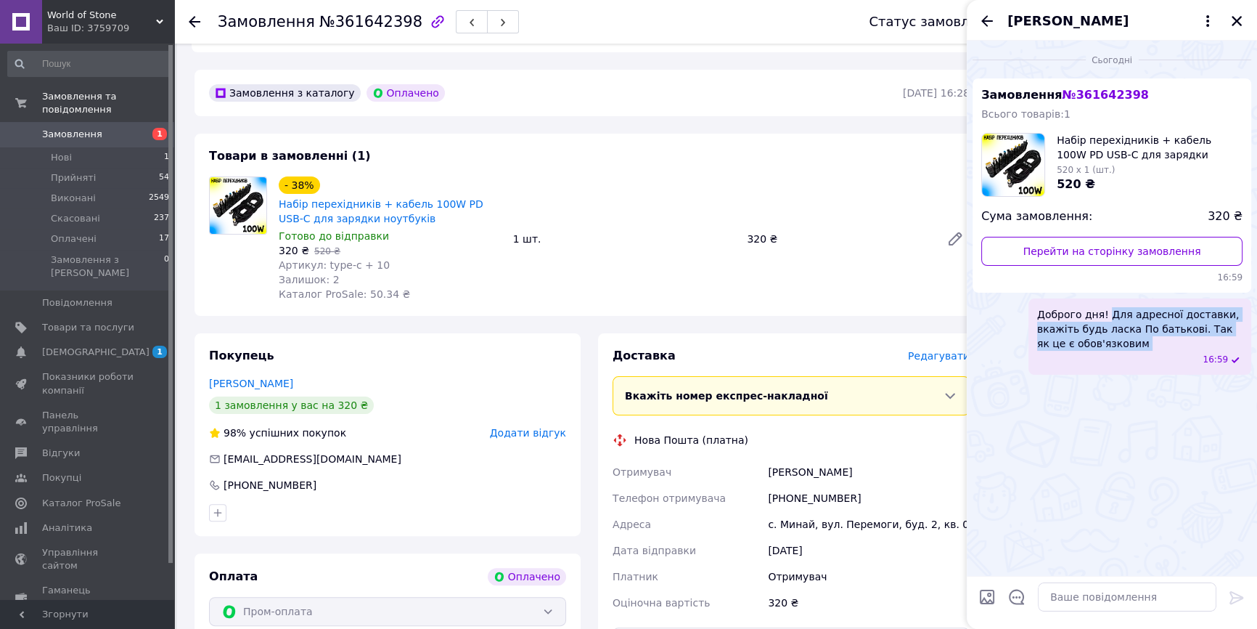
drag, startPoint x: 1105, startPoint y: 311, endPoint x: 1122, endPoint y: 354, distance: 46.2
click at [1122, 354] on div "Доброго дня! Для адресної доставки, вкажіть будь ласка По батькові. Так як це є…" at bounding box center [1140, 336] width 223 height 76
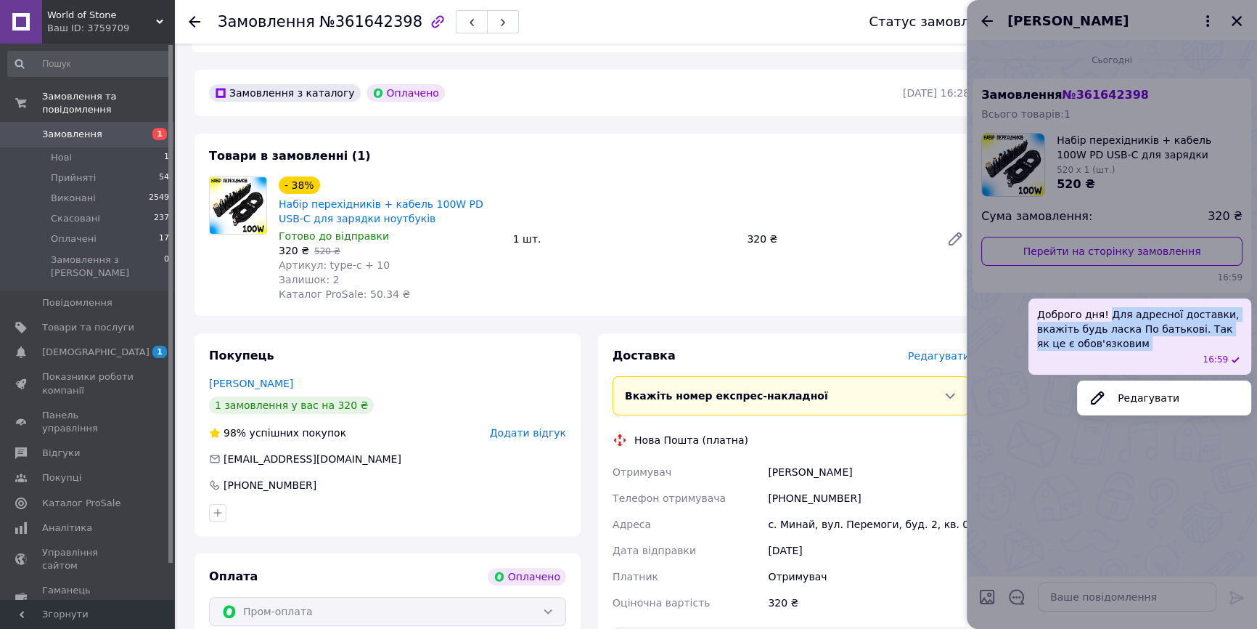
copy span "Для адресної доставки, вкажіть будь ласка По батькові. Так як це є обов'язковим"
click at [1175, 100] on div at bounding box center [1112, 314] width 290 height 629
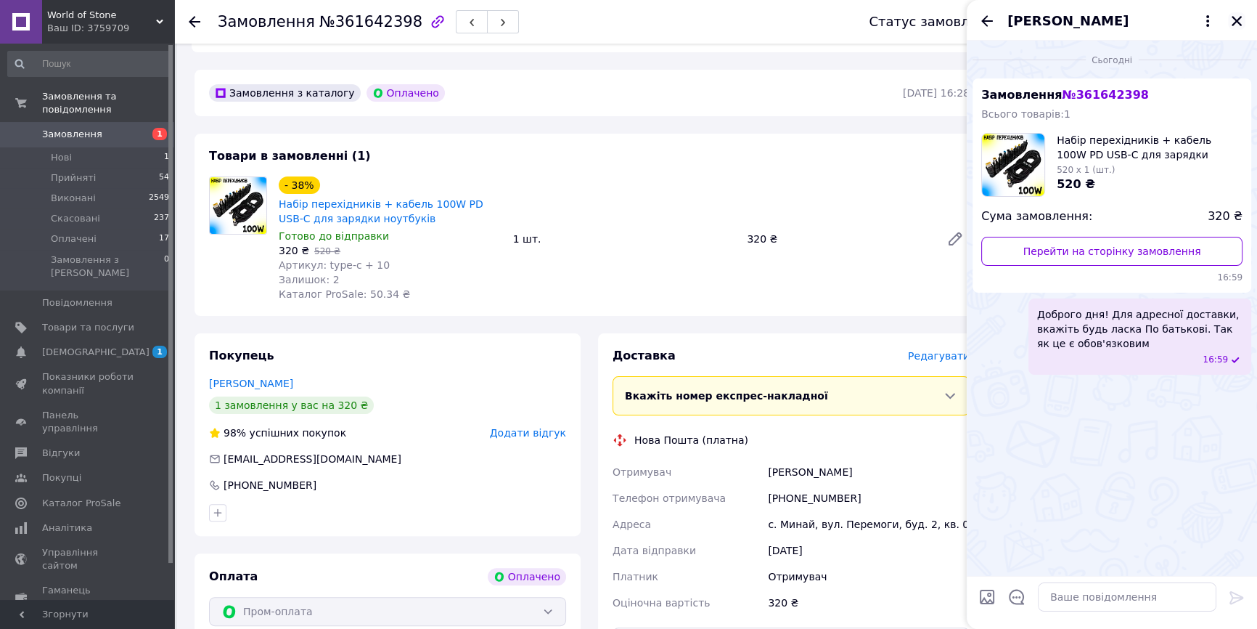
click at [1235, 20] on icon "Закрити" at bounding box center [1237, 21] width 10 height 10
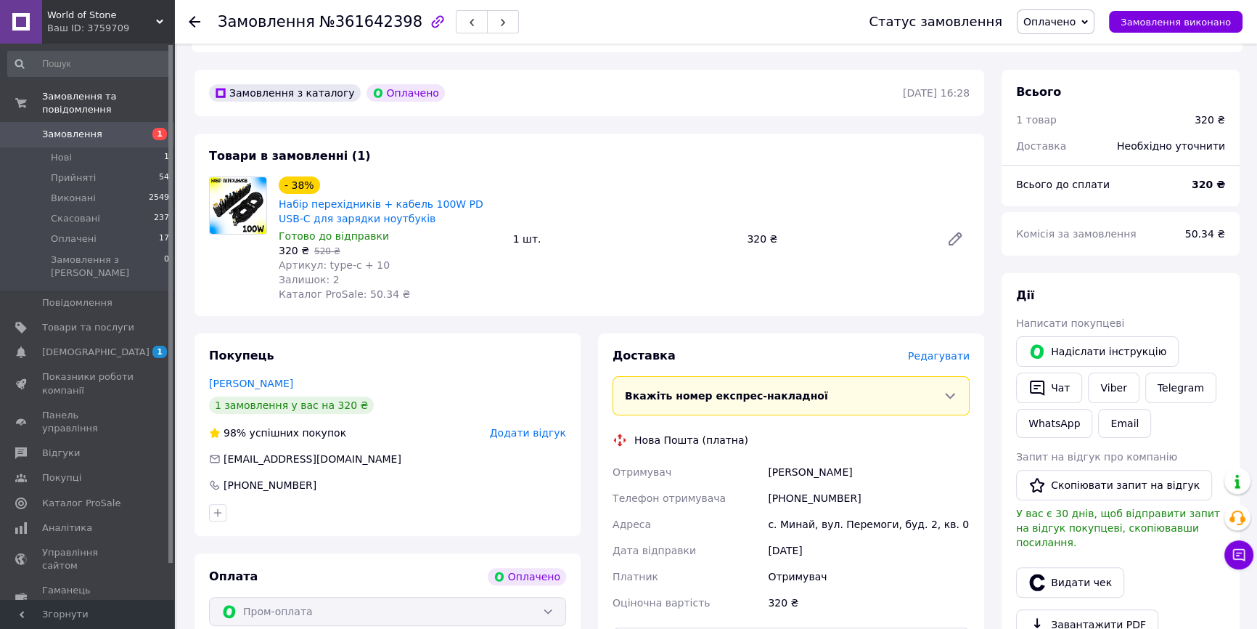
click at [951, 350] on span "Редагувати" at bounding box center [939, 356] width 62 height 12
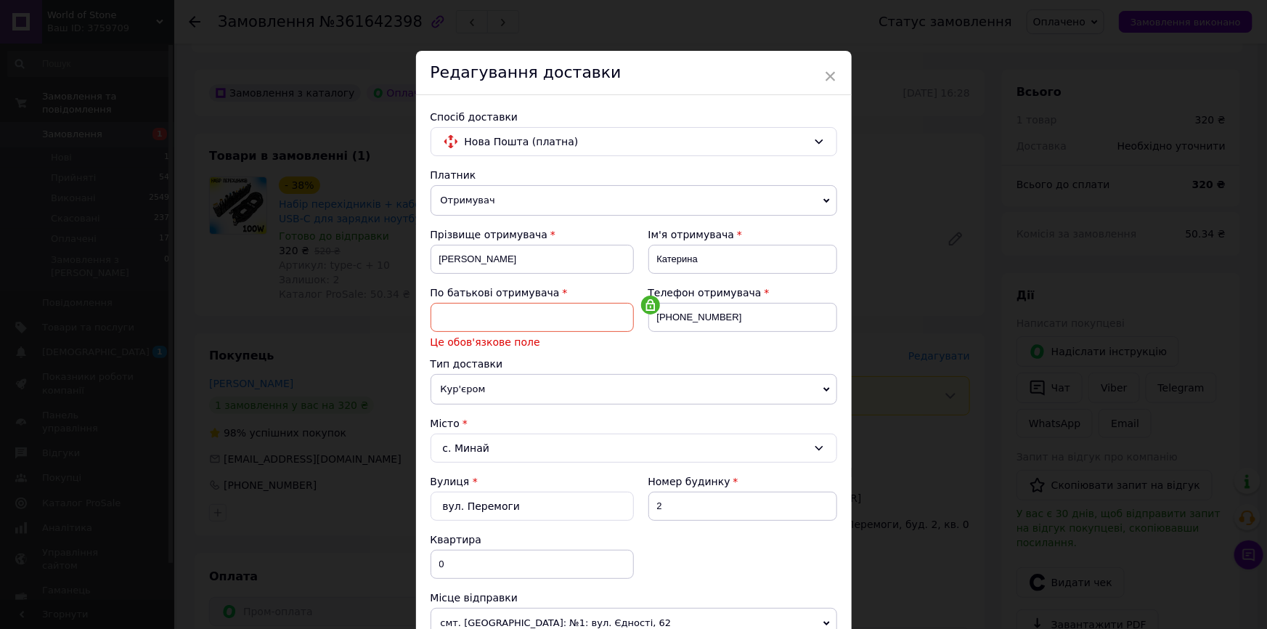
click at [607, 316] on input at bounding box center [531, 317] width 203 height 29
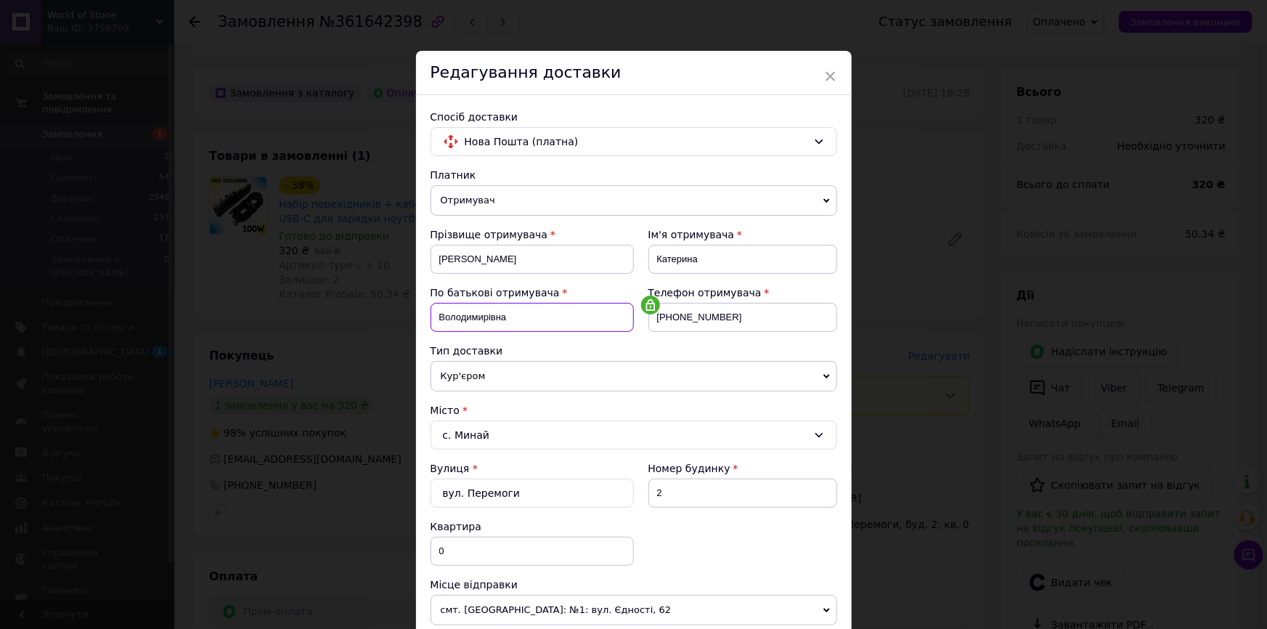
type input "Володимирівна"
click at [607, 346] on div "Тип доставки" at bounding box center [633, 350] width 407 height 15
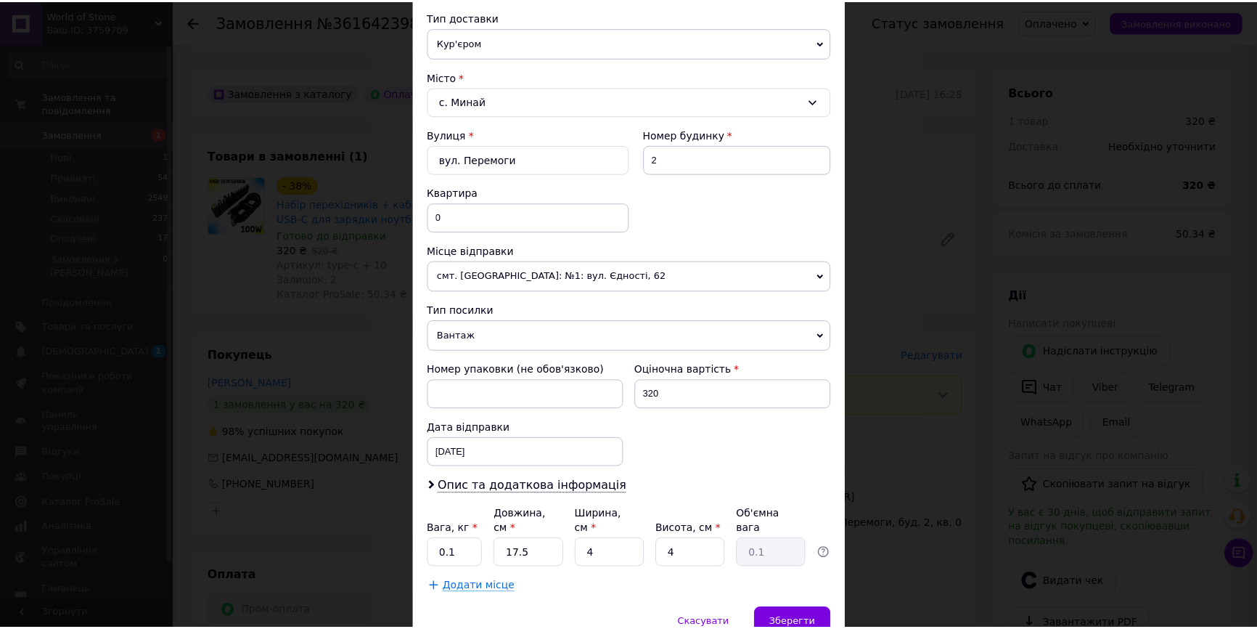
scroll to position [391, 0]
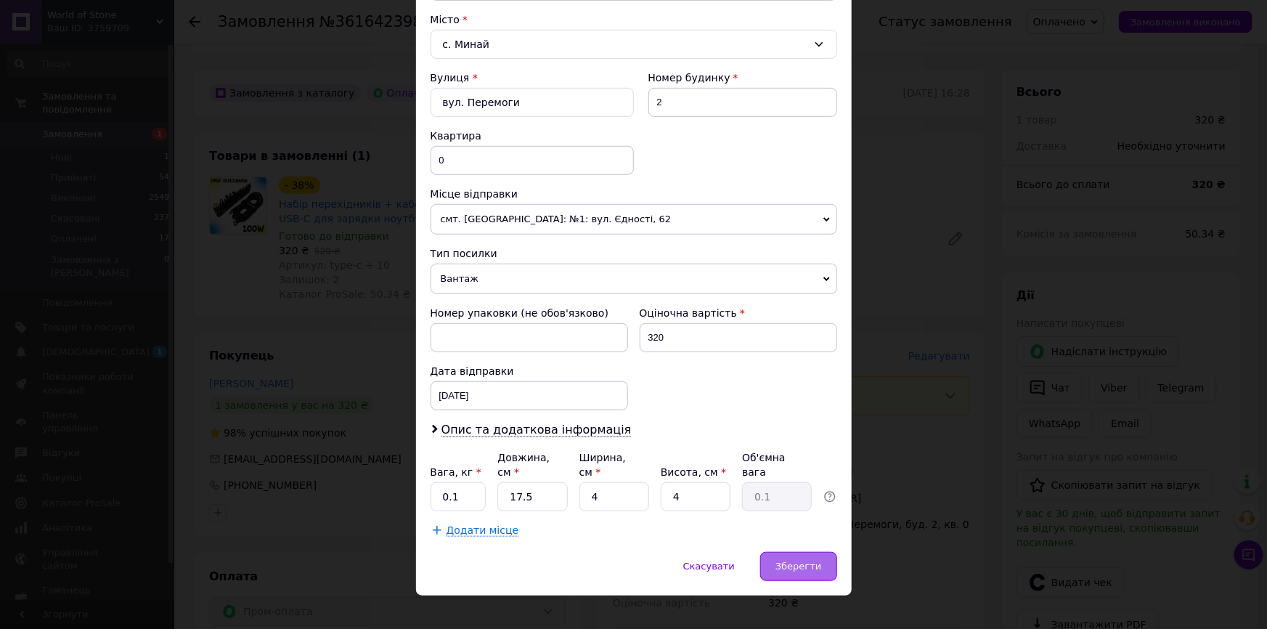
click at [783, 560] on span "Зберегти" at bounding box center [798, 565] width 46 height 11
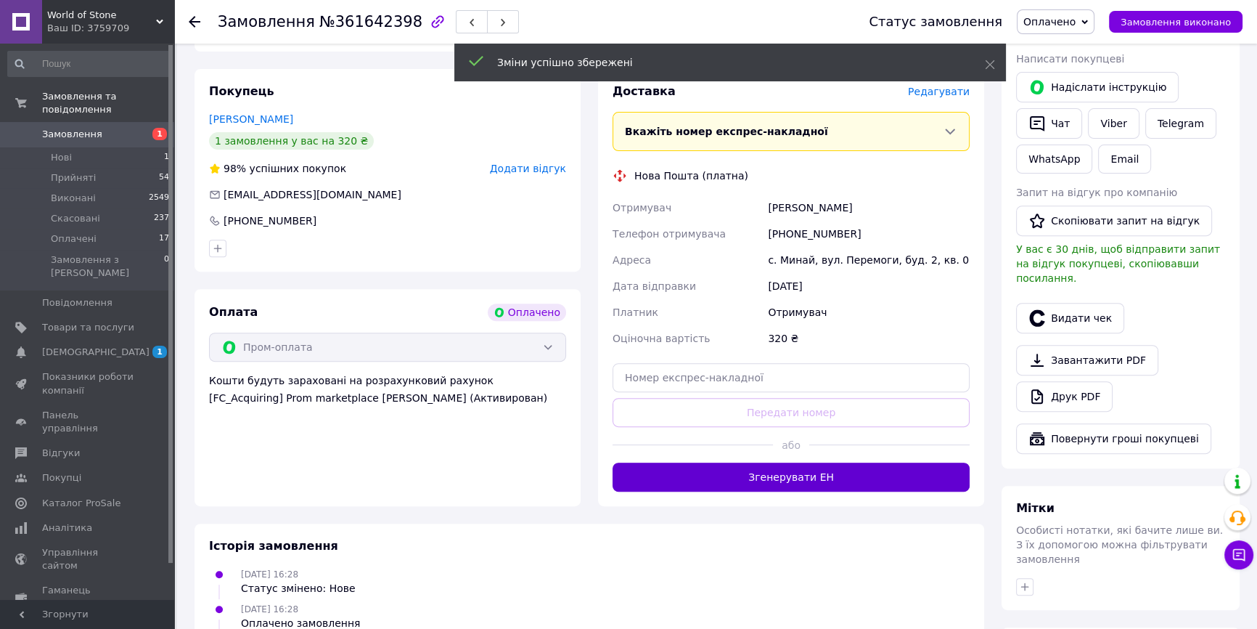
click at [762, 462] on button "Згенерувати ЕН" at bounding box center [791, 476] width 357 height 29
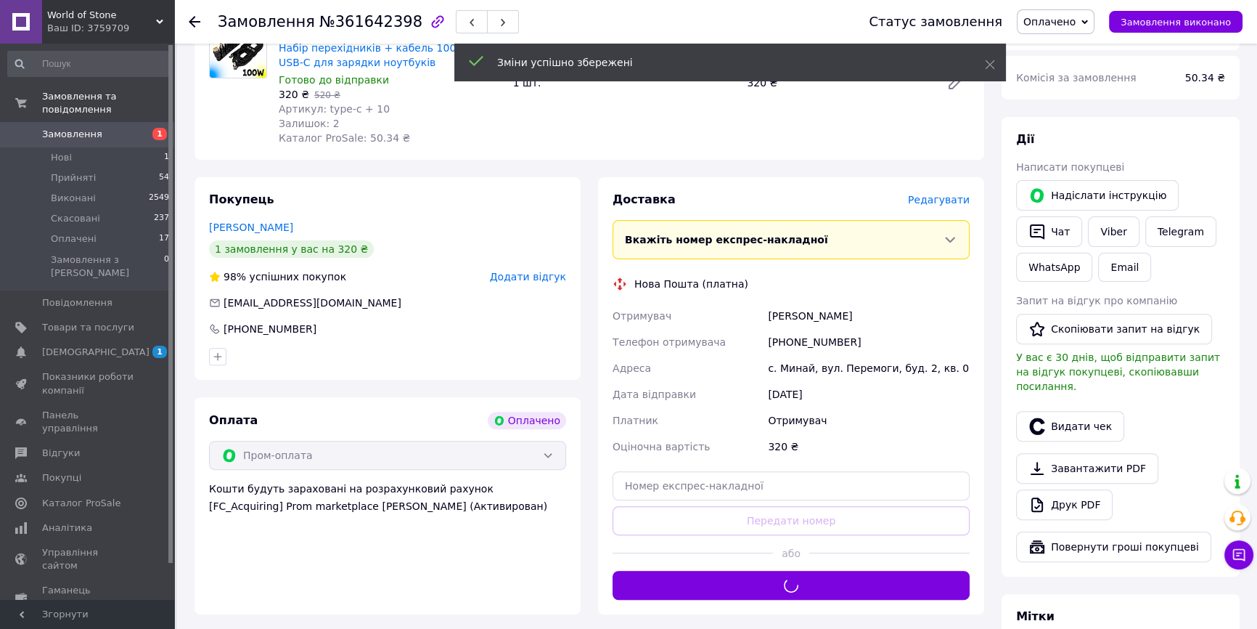
scroll to position [462, 0]
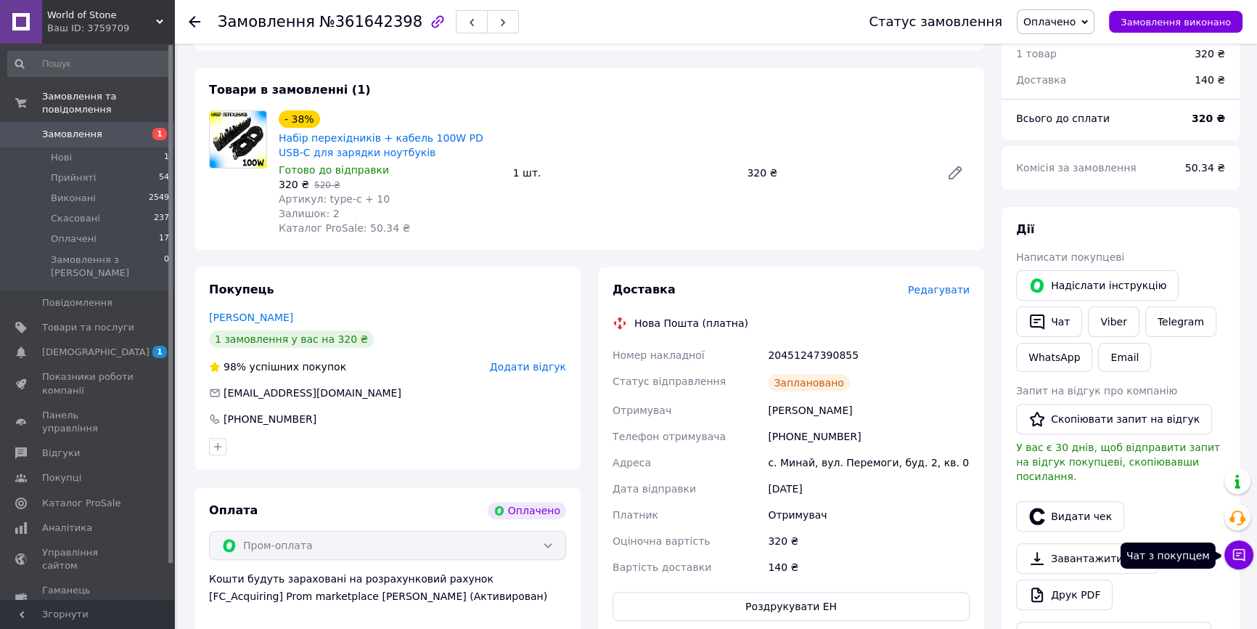
click at [1245, 549] on icon at bounding box center [1239, 554] width 15 height 15
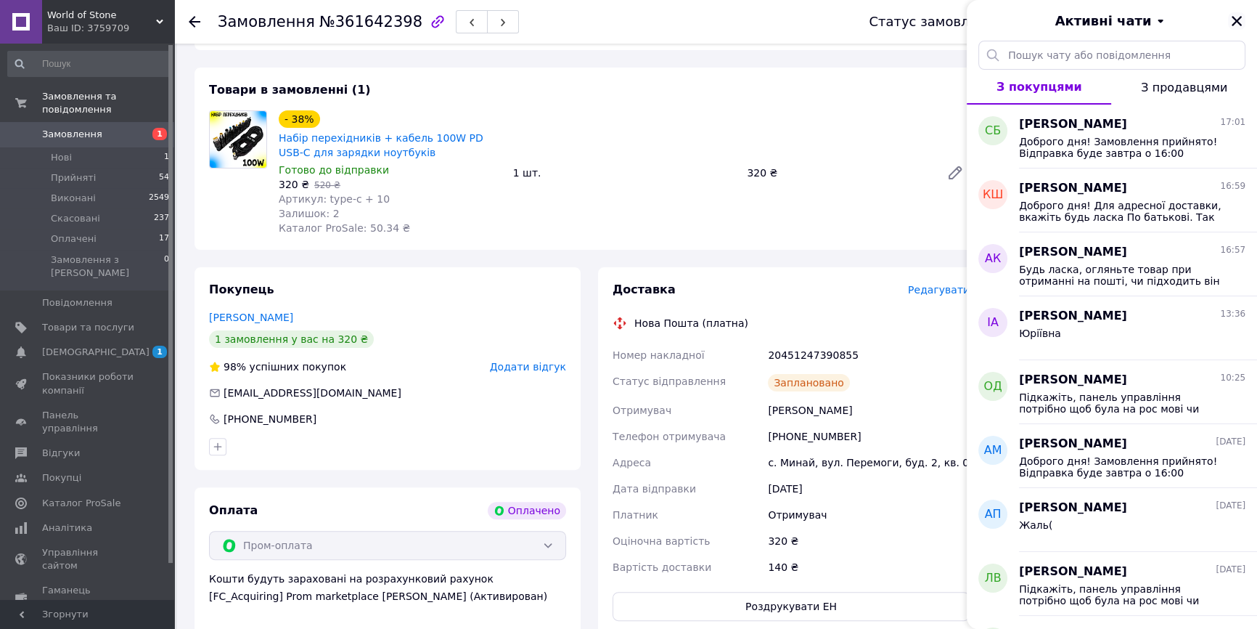
click at [1243, 15] on icon "Закрити" at bounding box center [1236, 21] width 13 height 13
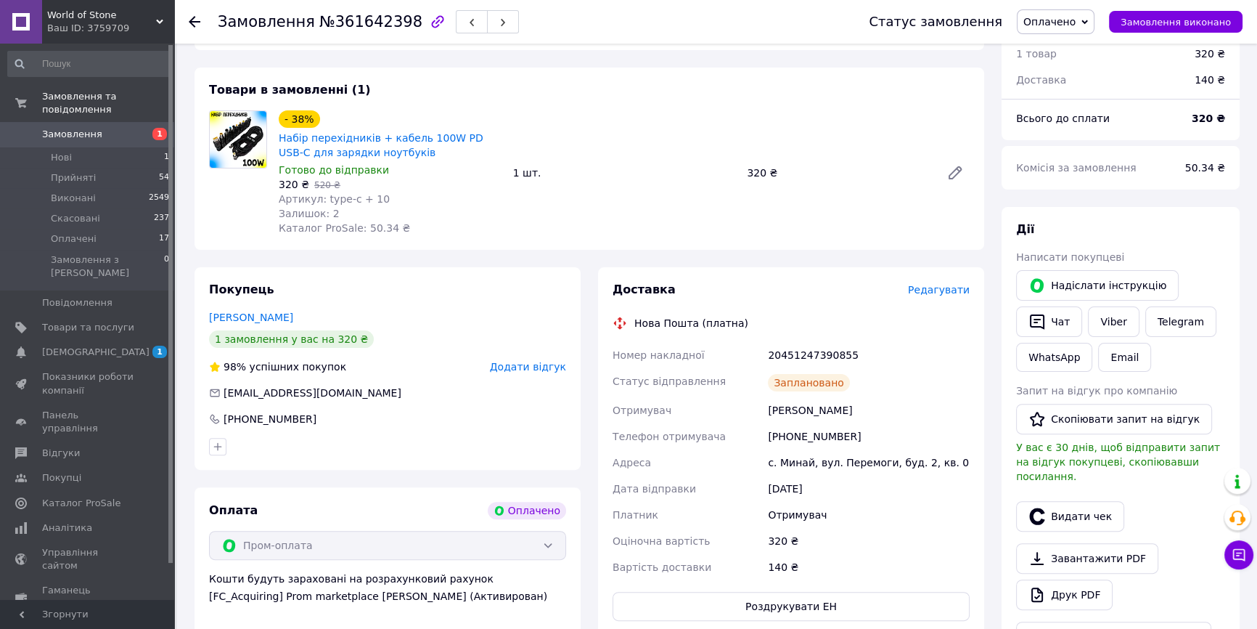
click at [827, 342] on div "20451247390855" at bounding box center [869, 355] width 208 height 26
copy div "20451247390855"
click at [915, 475] on div "[DATE]" at bounding box center [869, 488] width 208 height 26
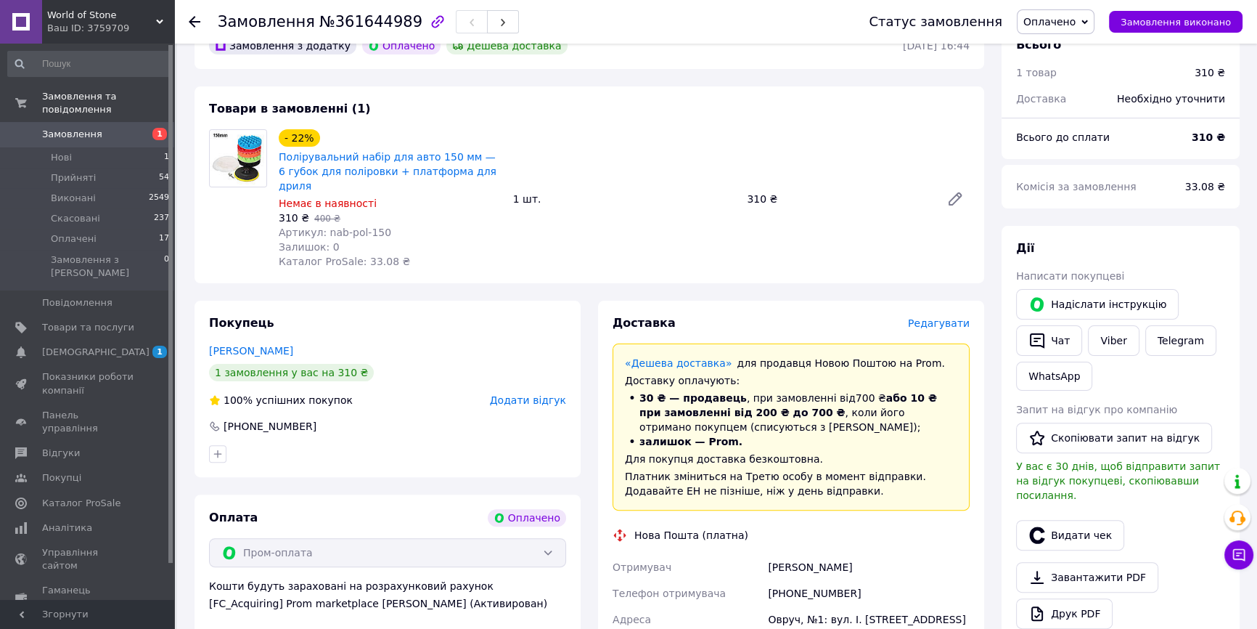
scroll to position [462, 0]
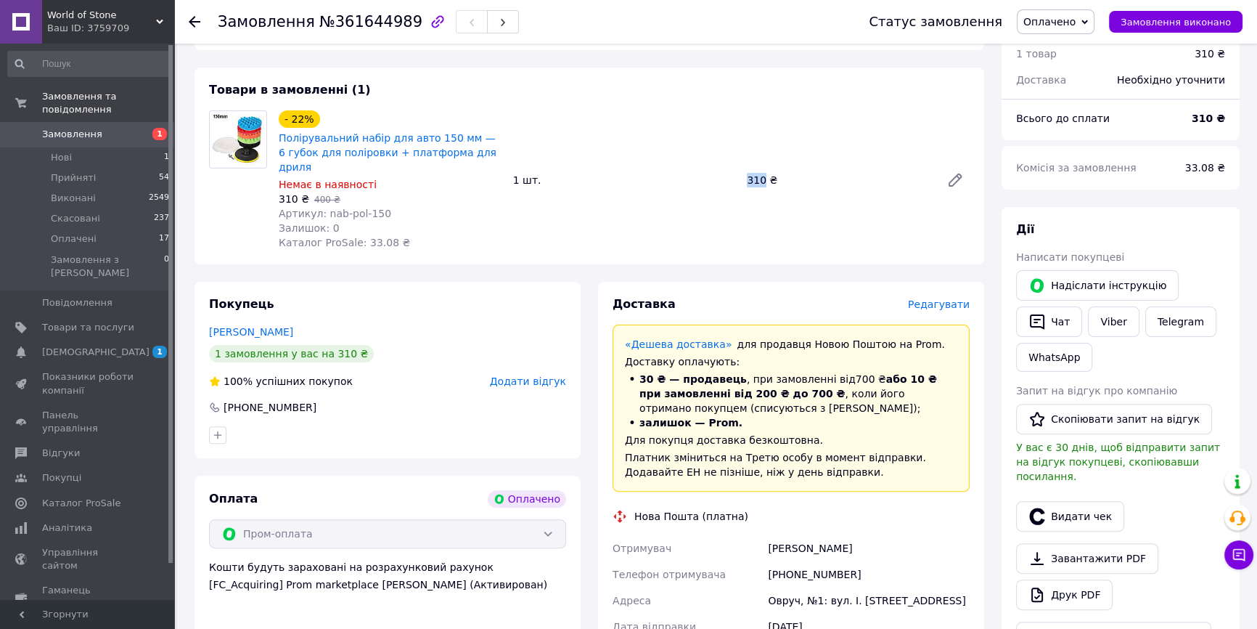
drag, startPoint x: 745, startPoint y: 139, endPoint x: 764, endPoint y: 145, distance: 20.0
click at [764, 170] on div "310 ₴" at bounding box center [838, 180] width 194 height 20
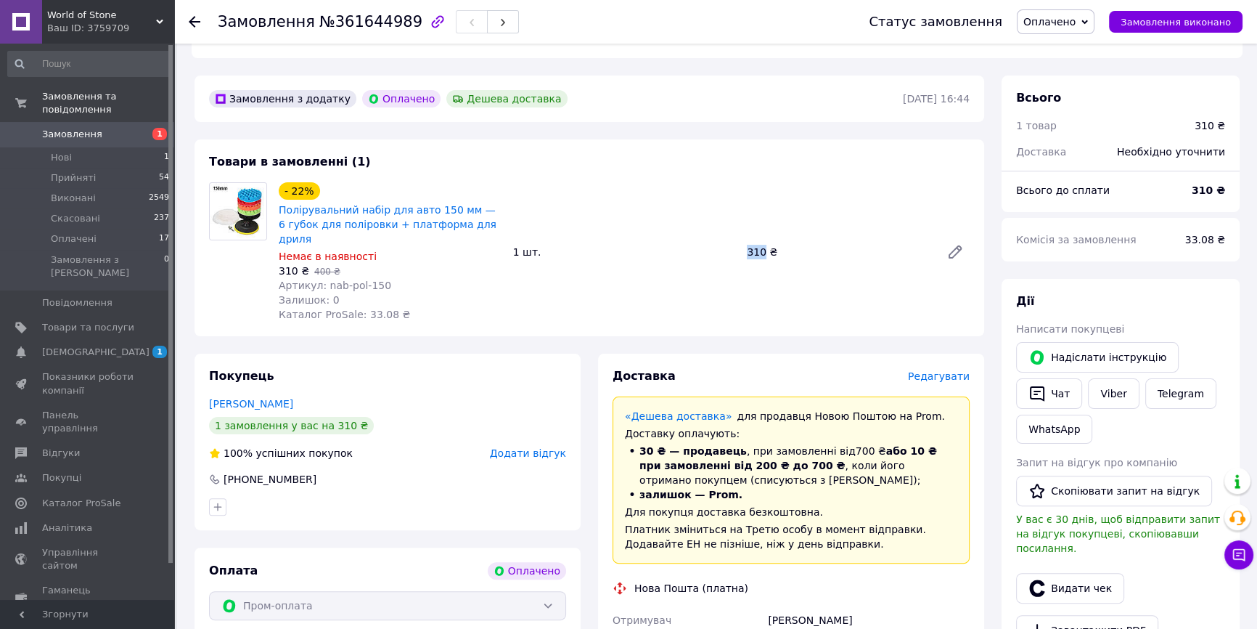
scroll to position [264, 0]
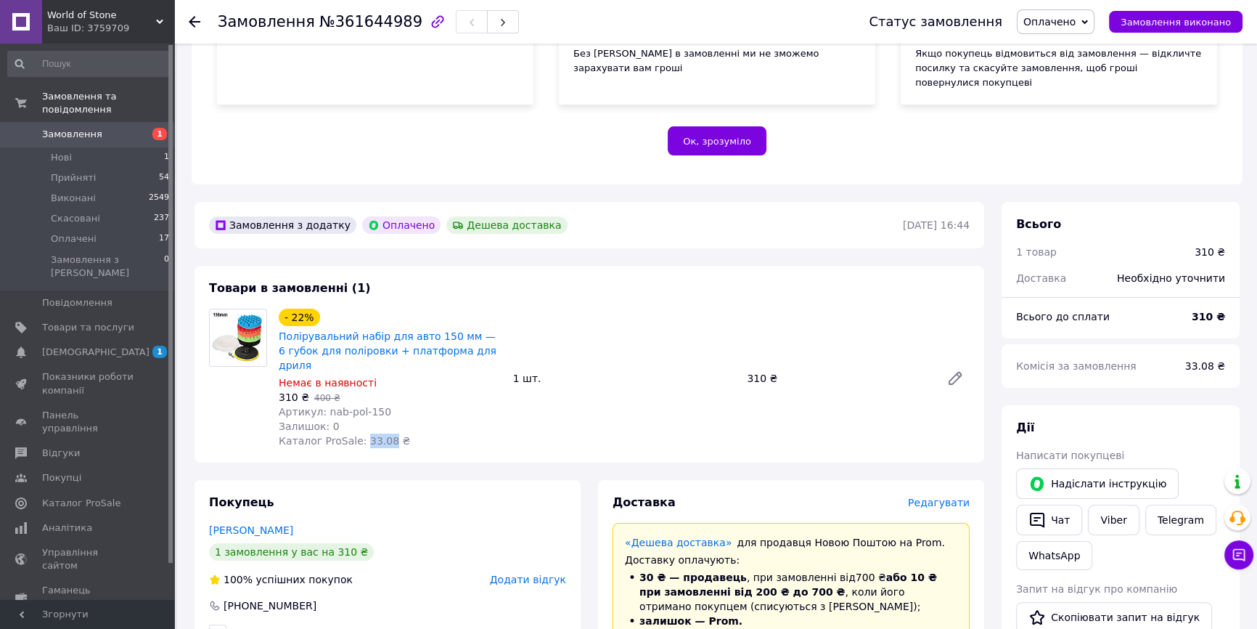
drag, startPoint x: 356, startPoint y: 393, endPoint x: 378, endPoint y: 399, distance: 22.7
click at [378, 435] on span "Каталог ProSale: 33.08 ₴" at bounding box center [344, 441] width 131 height 12
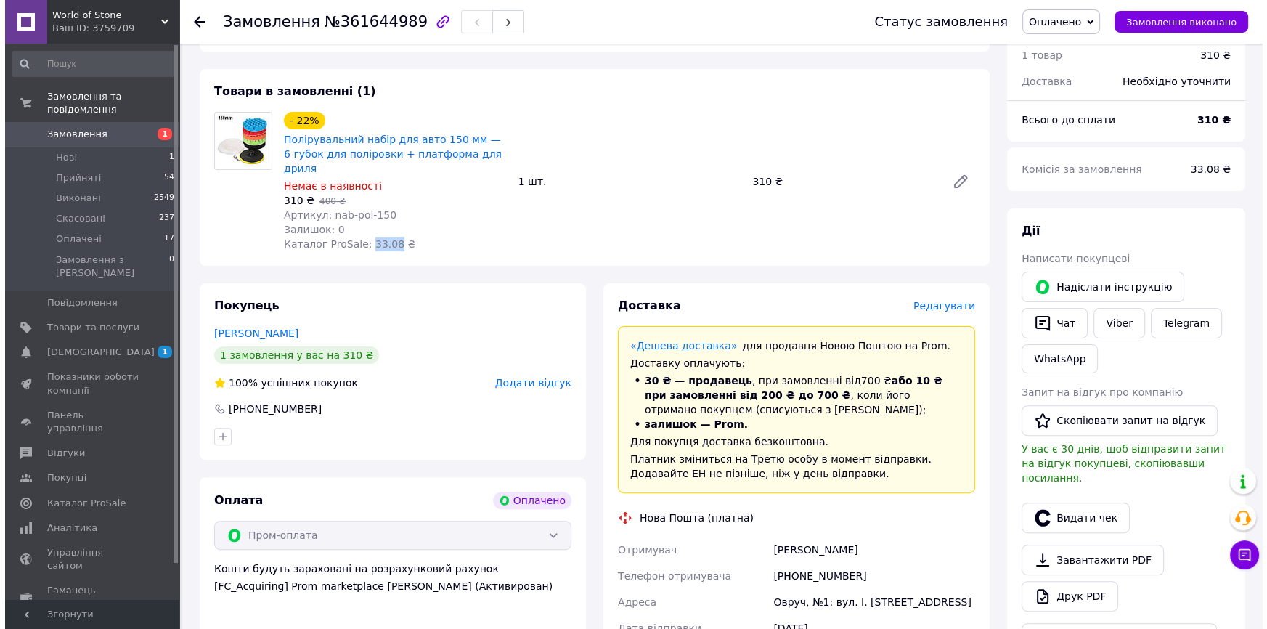
scroll to position [462, 0]
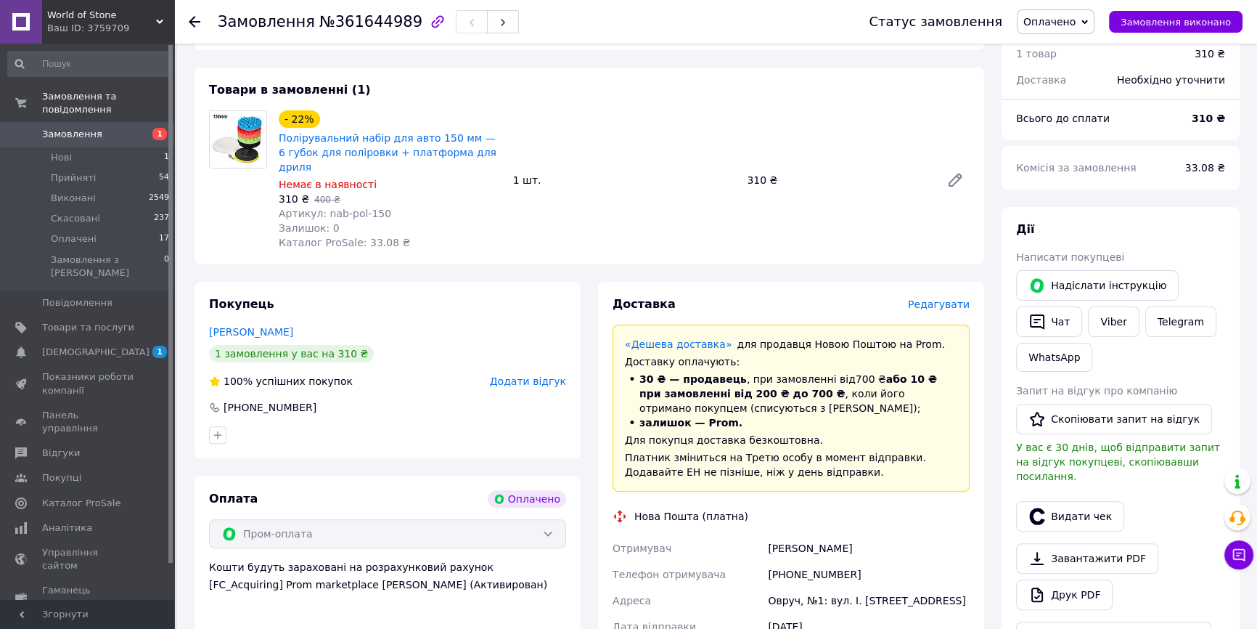
click at [960, 298] on span "Редагувати" at bounding box center [939, 304] width 62 height 12
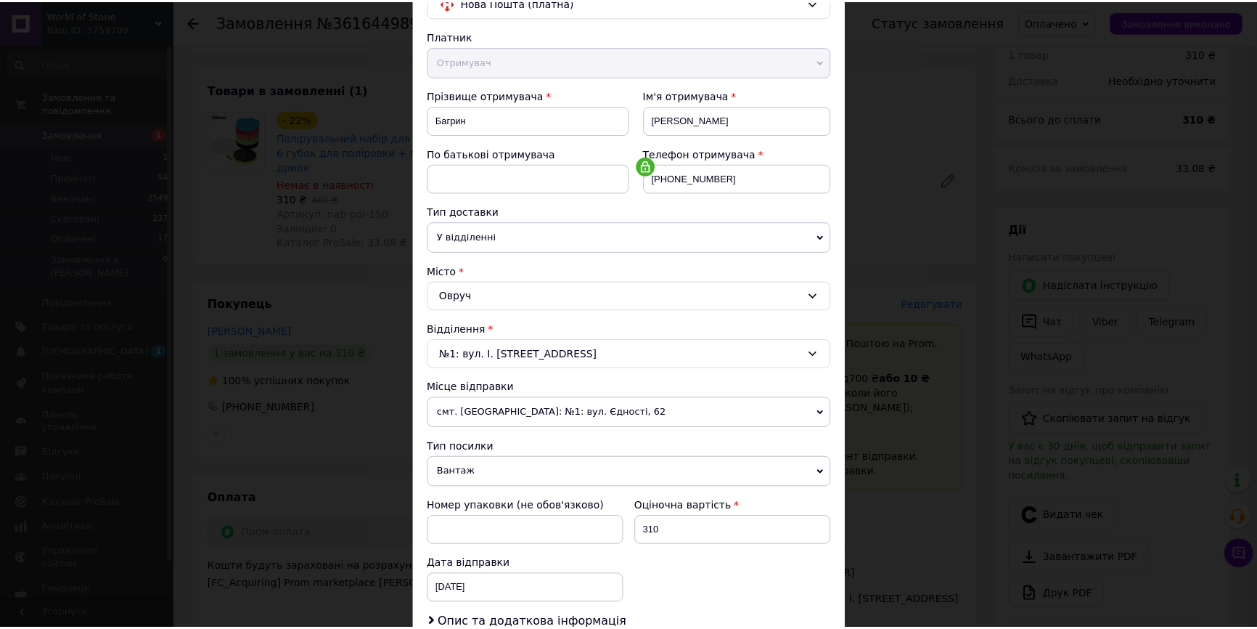
scroll to position [264, 0]
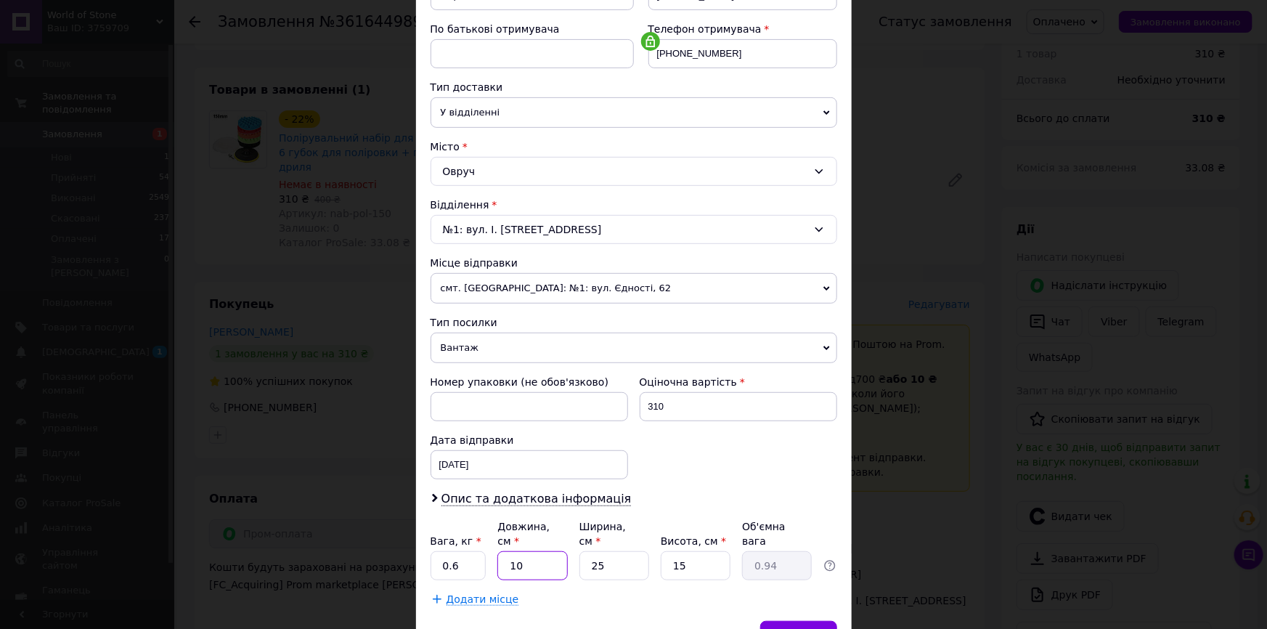
click at [538, 558] on input "10" at bounding box center [532, 565] width 70 height 29
type input "2"
type input "0.19"
type input "25"
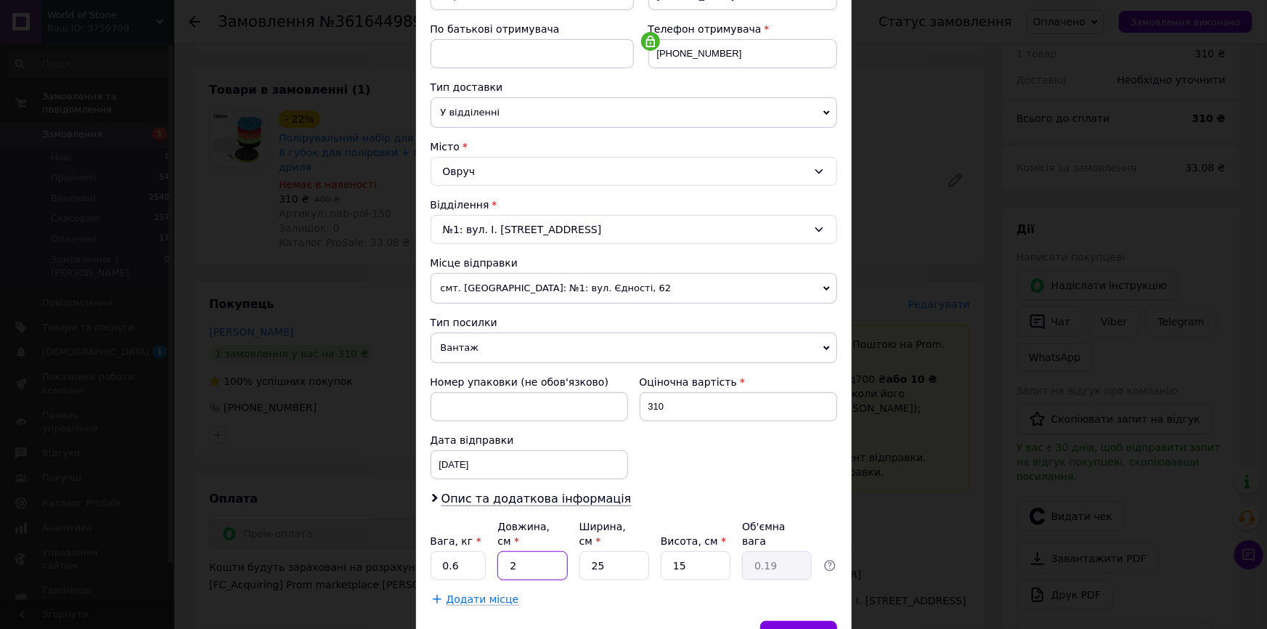
type input "2.34"
type input "25"
click at [611, 552] on input "25" at bounding box center [614, 565] width 70 height 29
type input "1"
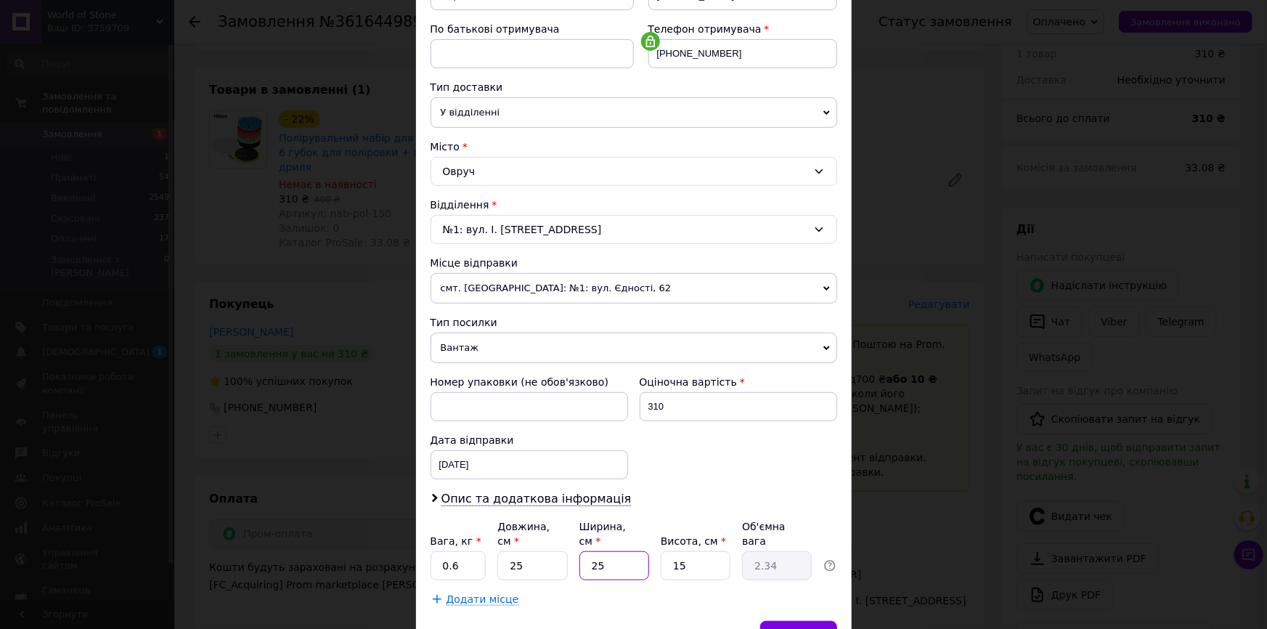
type input "0.1"
type input "15"
type input "1.41"
type input "15"
click at [689, 555] on input "15" at bounding box center [696, 565] width 70 height 29
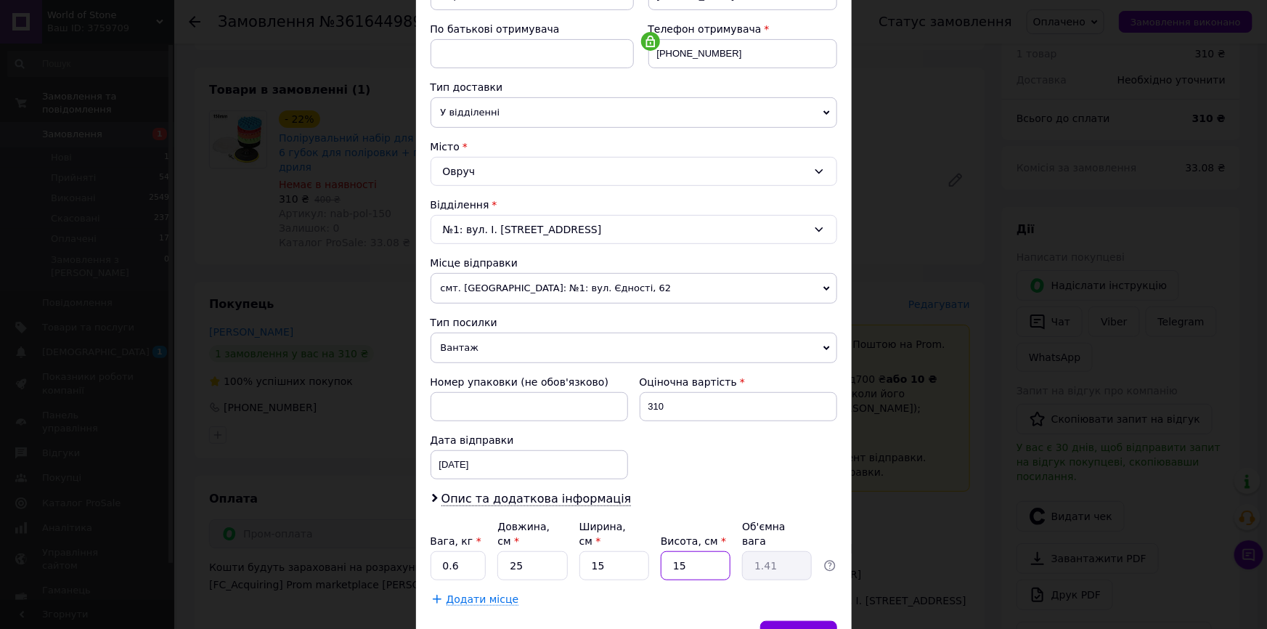
click at [663, 553] on input "15" at bounding box center [696, 565] width 70 height 29
type input "1"
type input "0.1"
type input "15"
type input "1.41"
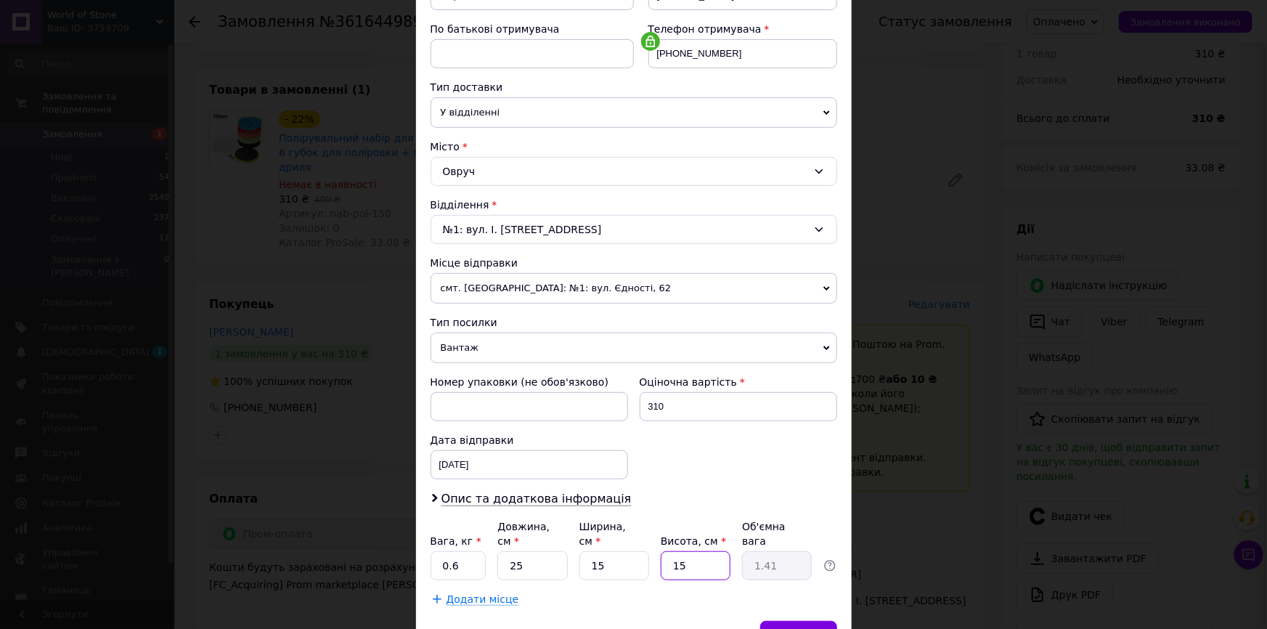
drag, startPoint x: 690, startPoint y: 556, endPoint x: 648, endPoint y: 556, distance: 42.1
click at [648, 556] on div "Вага, кг * 0.6 Довжина, см * 25 Ширина, см * 15 Висота, см * 15 Об'ємна вага 1.…" at bounding box center [633, 549] width 407 height 61
type input "1"
type input "0.1"
type input "10"
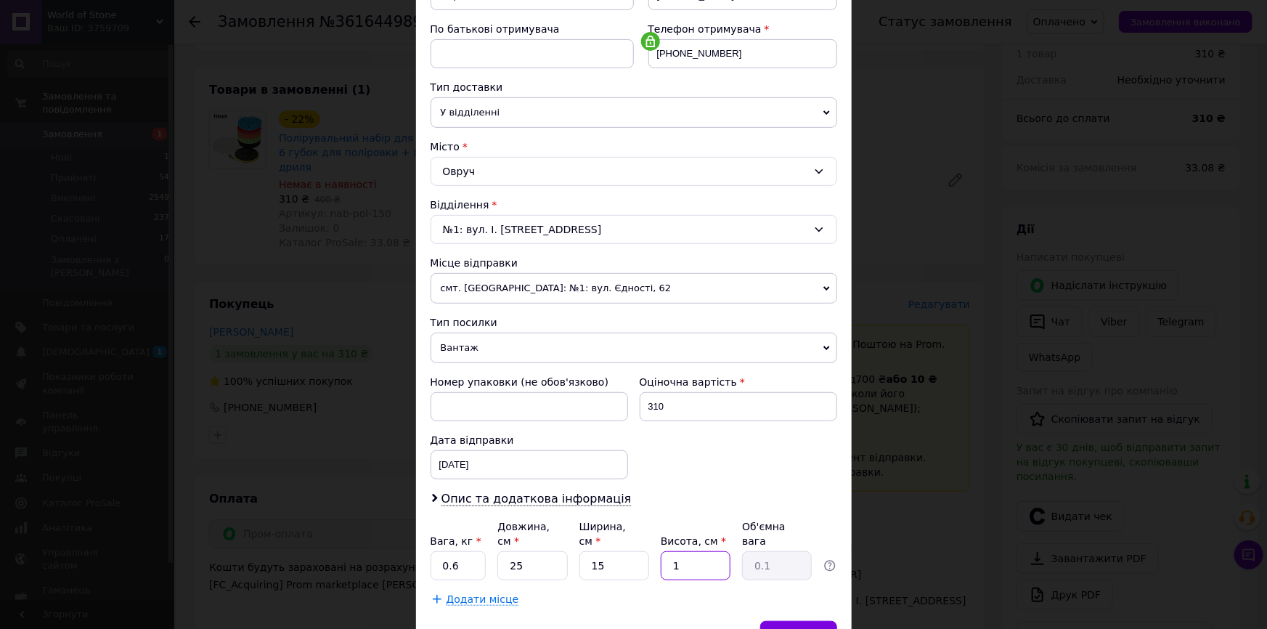
type input "0.94"
type input "10"
click at [645, 570] on div "Платник Отримувач Відправник Прізвище отримувача Багрин Ім'я отримувача Сергей …" at bounding box center [633, 255] width 407 height 702
click at [799, 621] on div "Зберегти" at bounding box center [798, 635] width 76 height 29
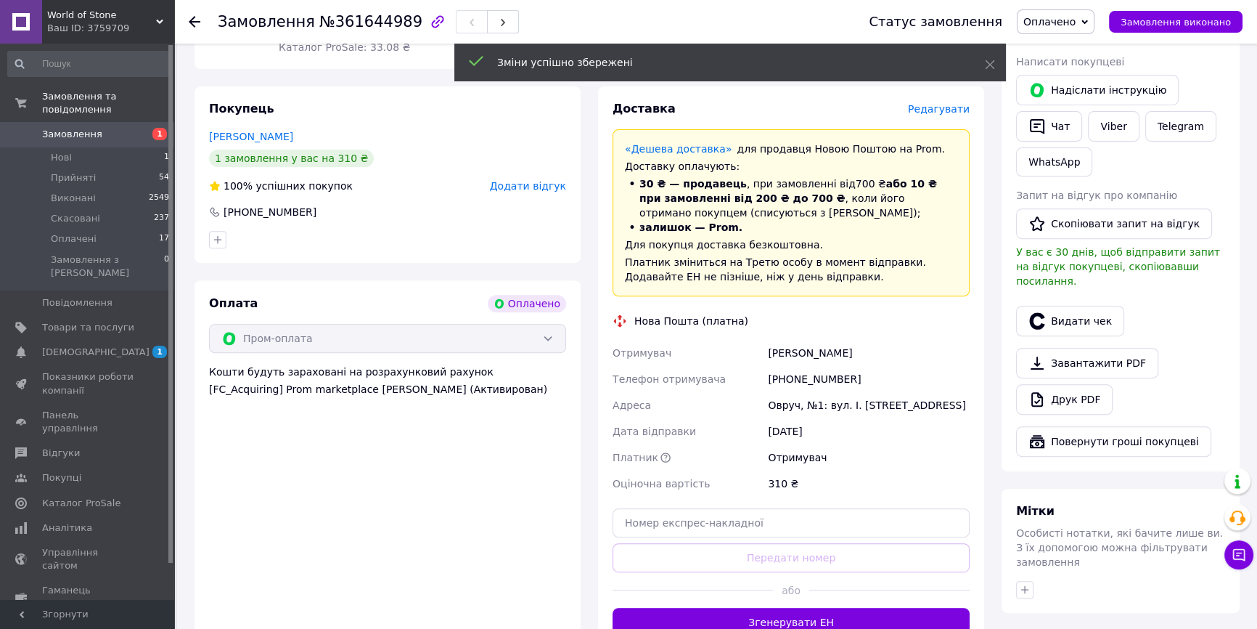
scroll to position [660, 0]
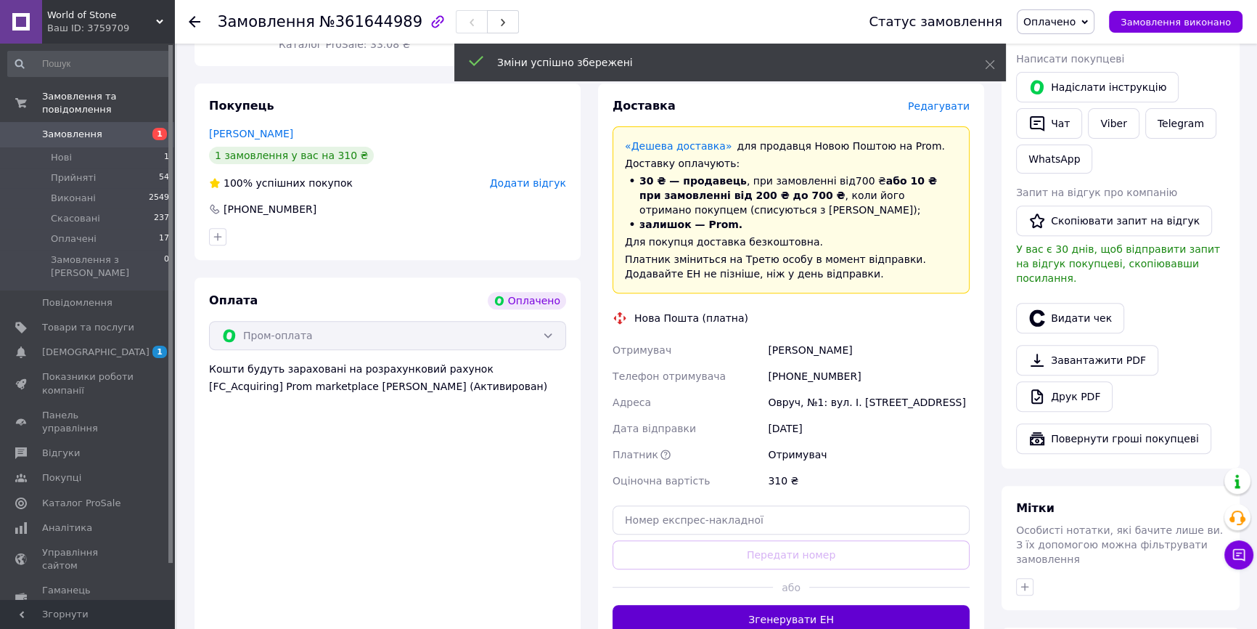
click at [801, 605] on button "Згенерувати ЕН" at bounding box center [791, 619] width 357 height 29
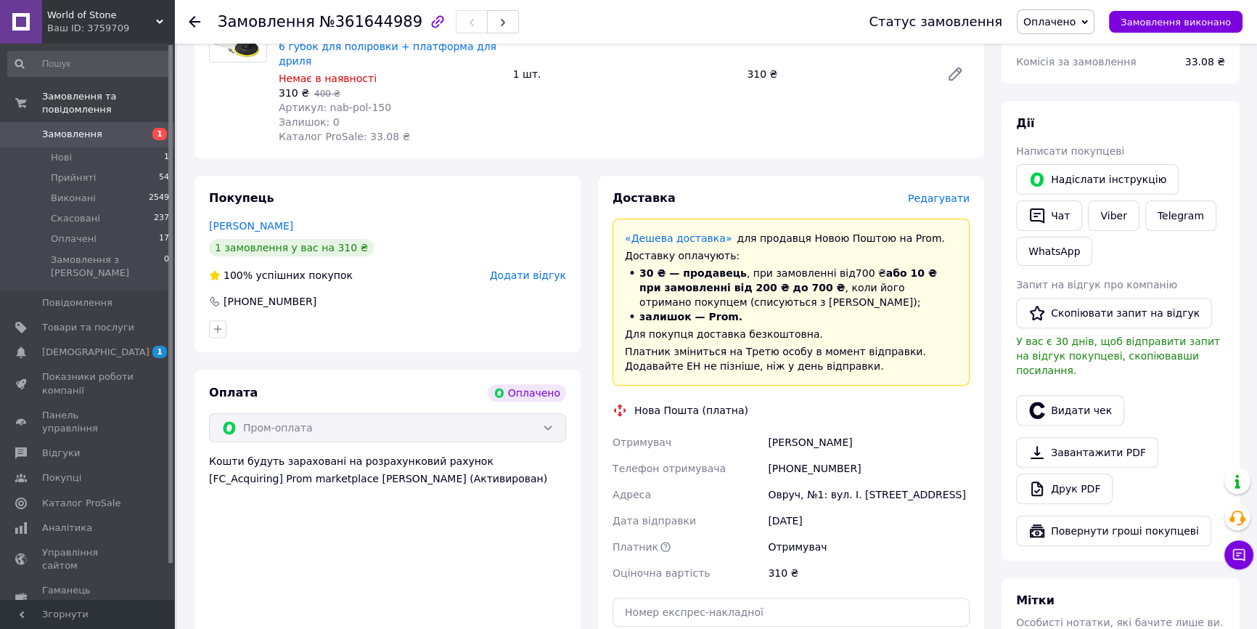
scroll to position [462, 0]
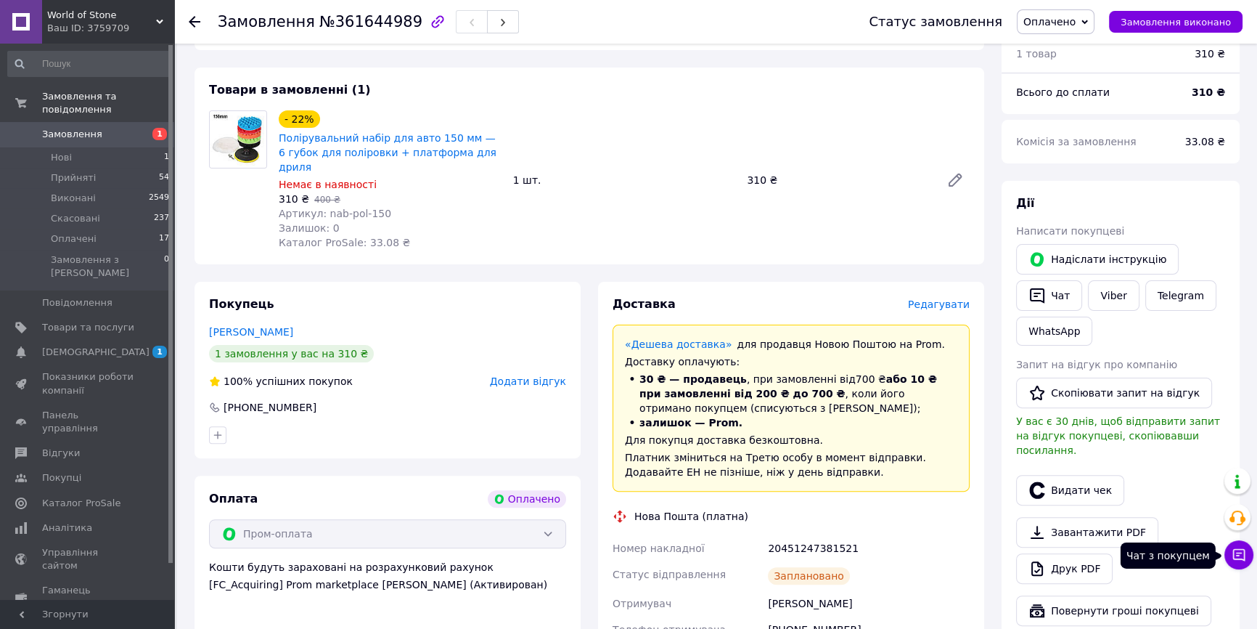
click at [1251, 558] on button "Чат з покупцем" at bounding box center [1239, 554] width 29 height 29
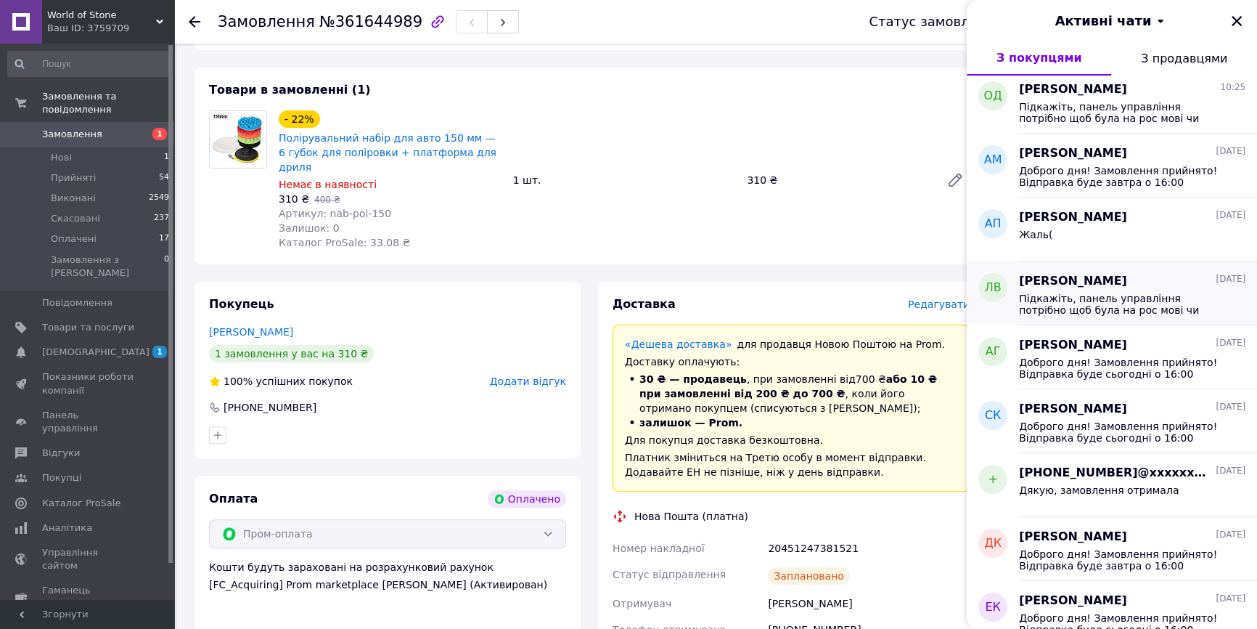
scroll to position [396, 0]
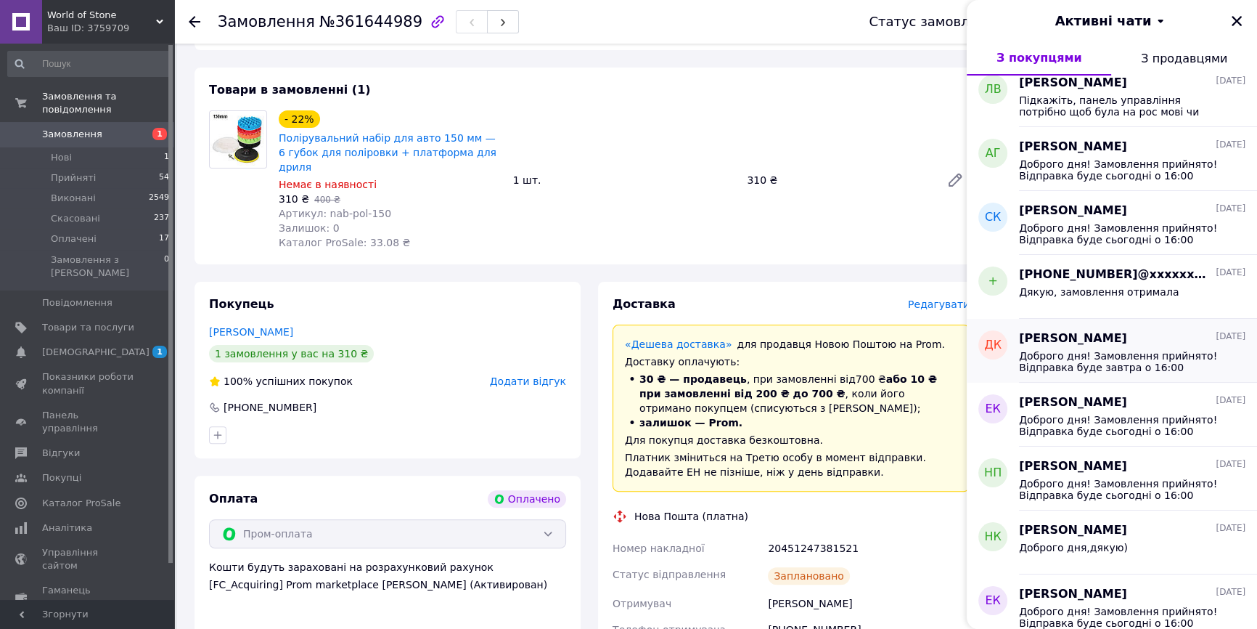
click at [1155, 365] on span "Доброго дня! Замовлення прийнято! Відправка буде завтра о 16:00" at bounding box center [1122, 361] width 206 height 23
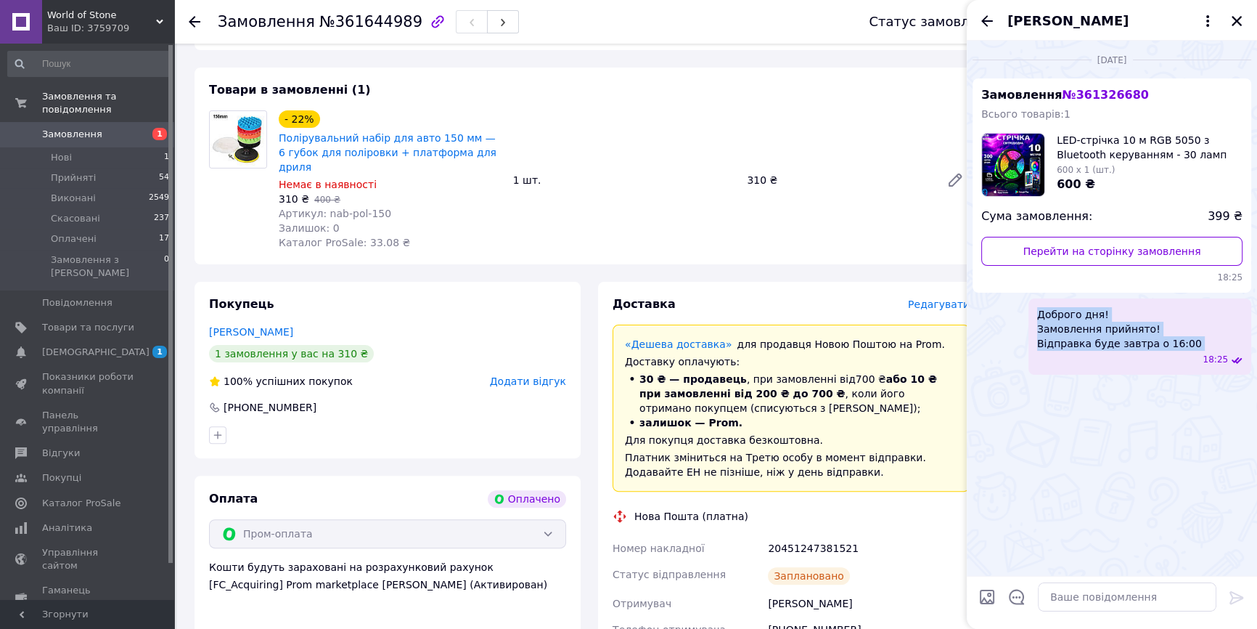
drag, startPoint x: 1063, startPoint y: 316, endPoint x: 1205, endPoint y: 345, distance: 144.4
click at [1205, 345] on div "Доброго дня! Замовлення прийнято! Відправка буде завтра о 16:00 18:25" at bounding box center [1140, 336] width 223 height 76
copy span "Доброго дня! Замовлення прийнято! Відправка буде завтра о 16:00"
click at [1241, 17] on icon "Закрити" at bounding box center [1237, 21] width 10 height 10
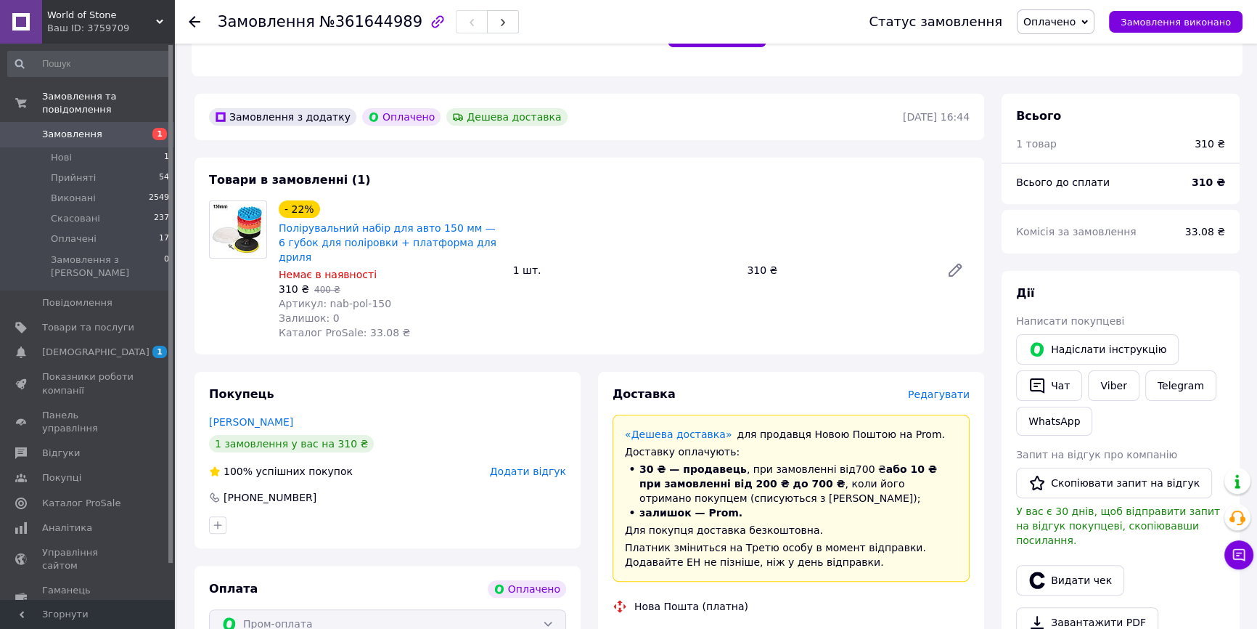
scroll to position [264, 0]
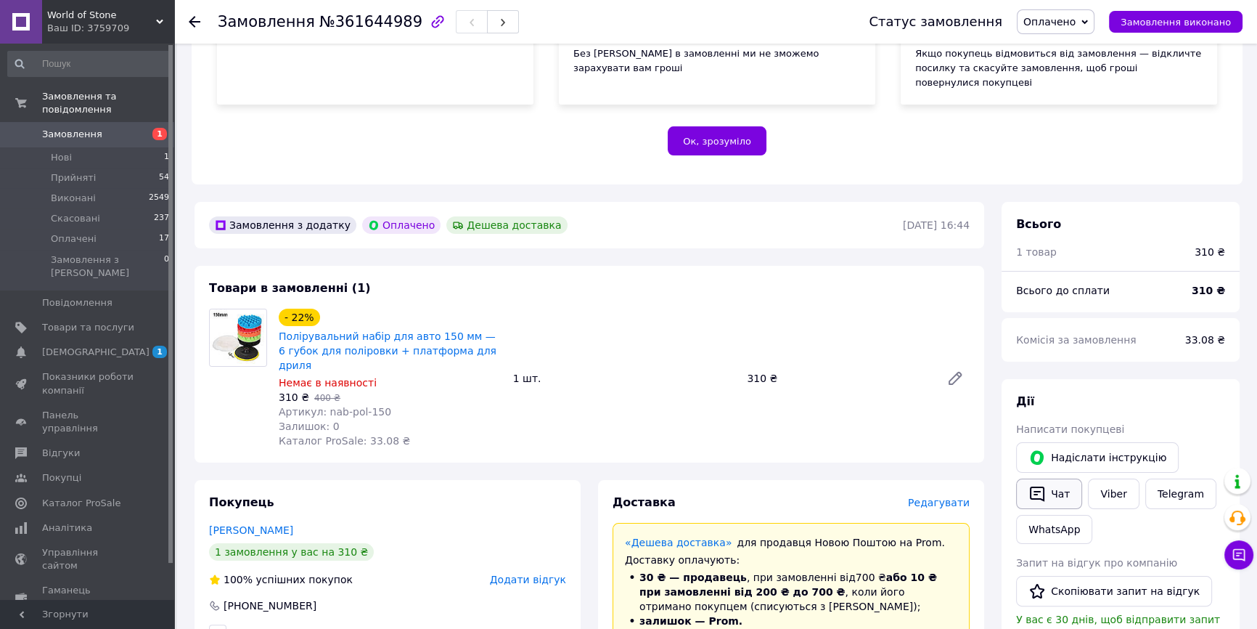
click at [1046, 478] on button "Чат" at bounding box center [1049, 493] width 66 height 30
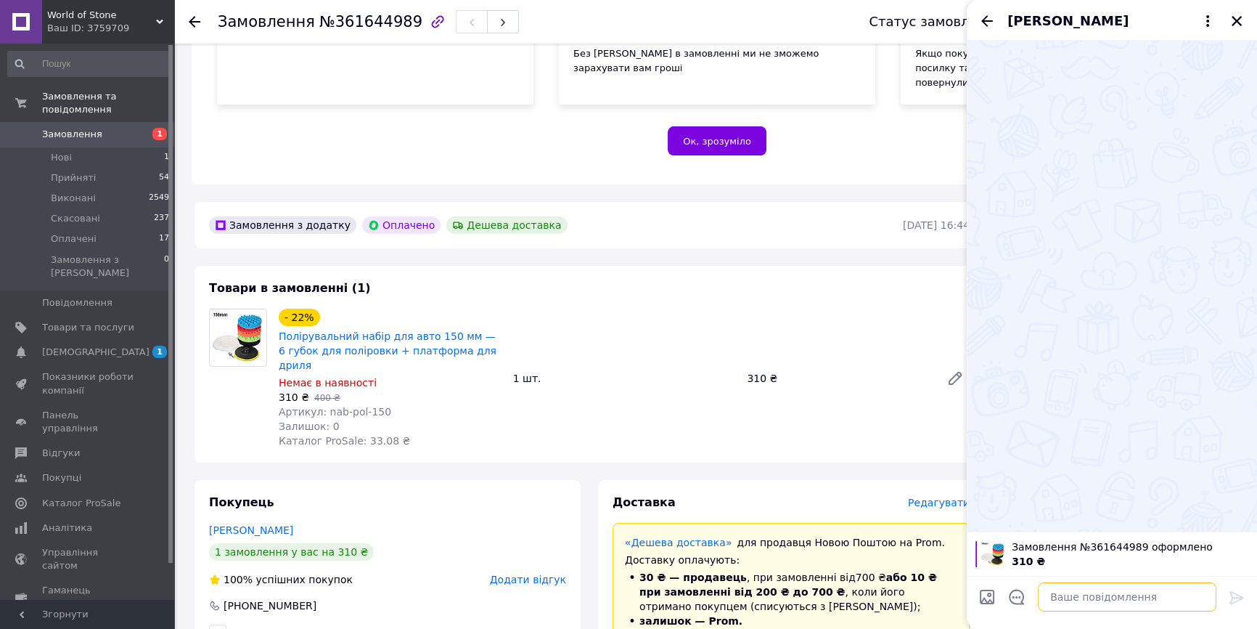
click at [1095, 604] on textarea at bounding box center [1127, 596] width 179 height 29
paste textarea "Доброго дня! Замовлення прийнято! Відправка буде завтра о 16:00"
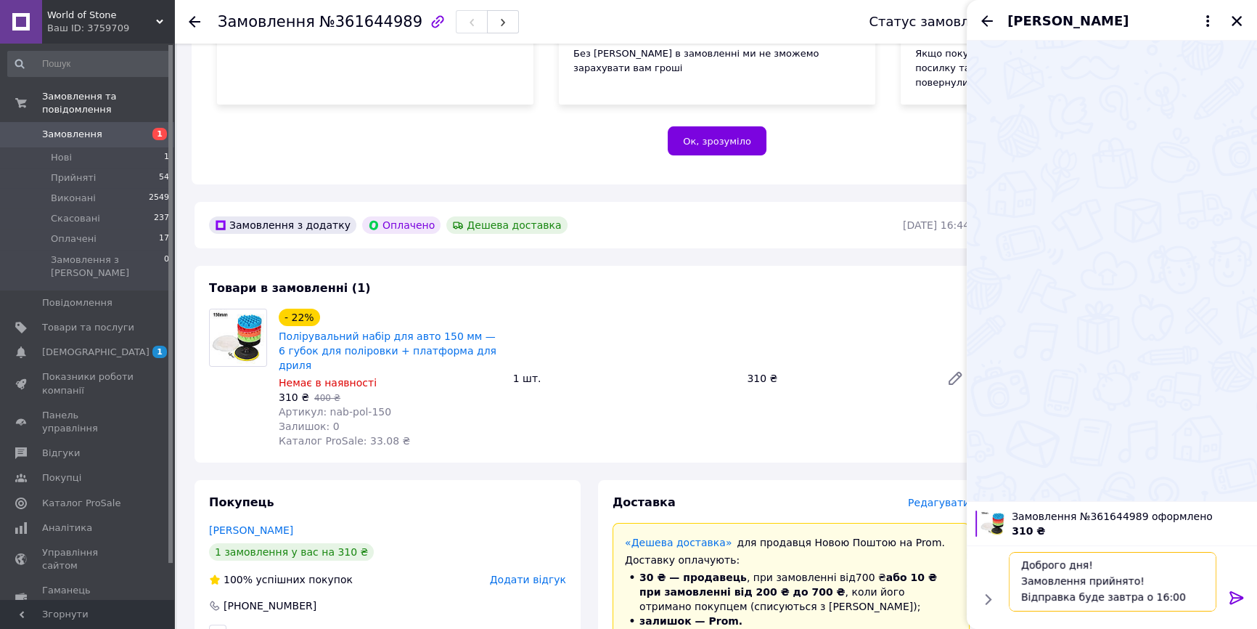
type textarea "Доброго дня! Замовлення прийнято! Відправка буде завтра о 16:00"
click at [1236, 594] on icon at bounding box center [1237, 597] width 14 height 13
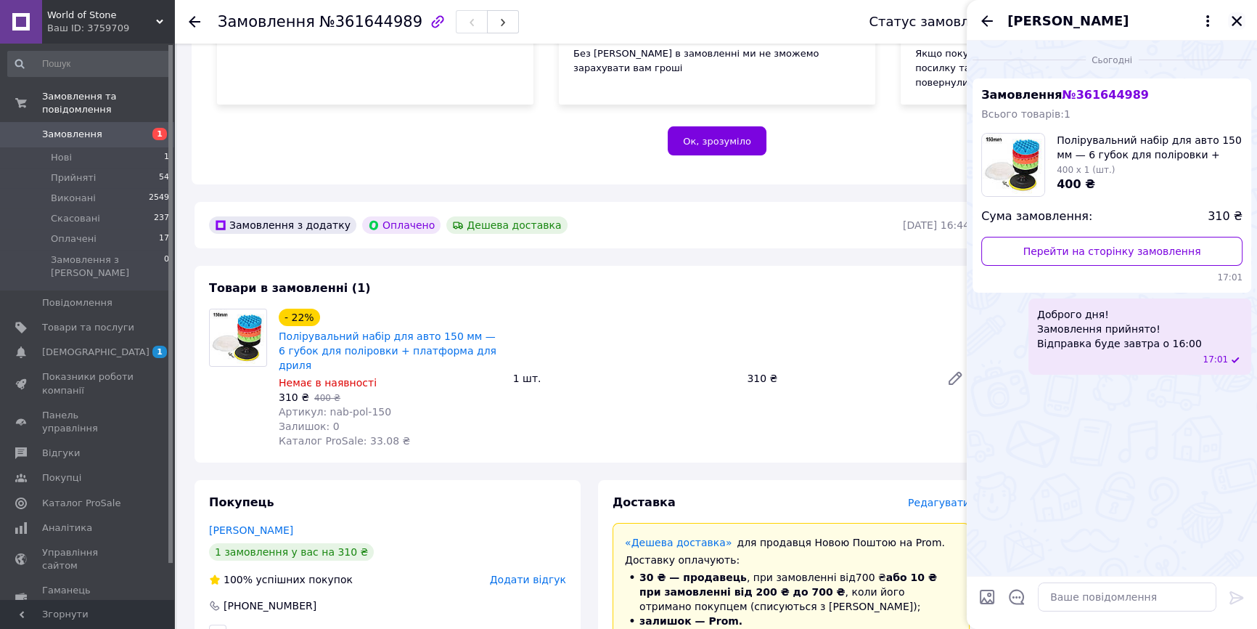
click at [1241, 21] on icon "Закрити" at bounding box center [1236, 21] width 13 height 13
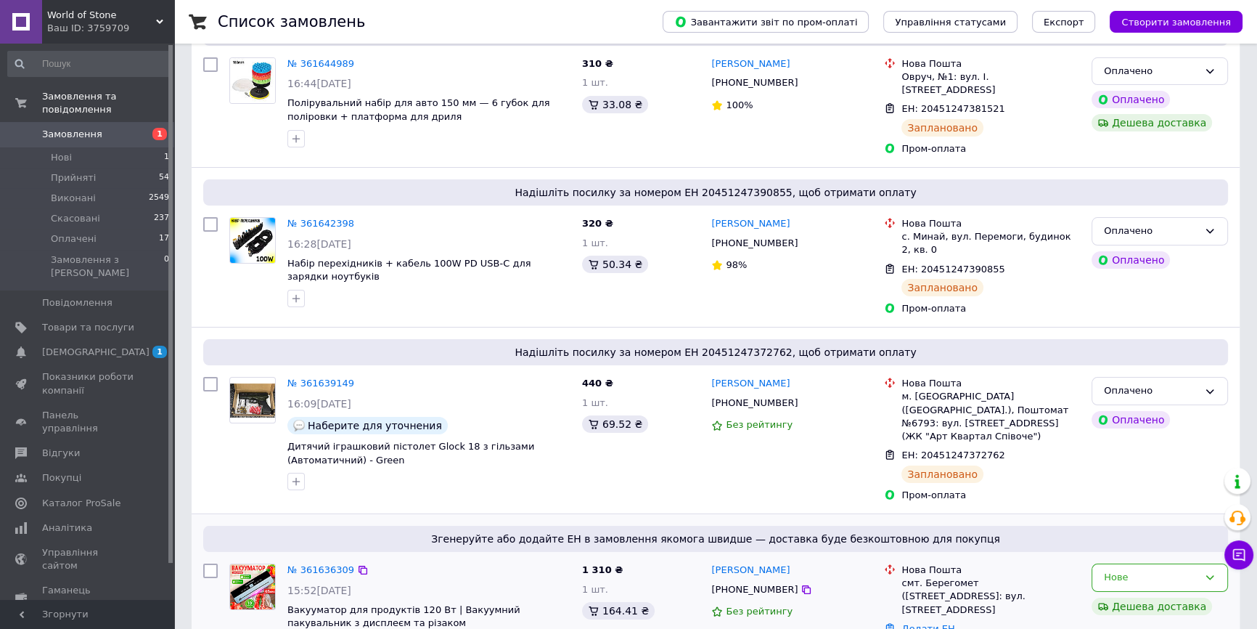
scroll to position [396, 0]
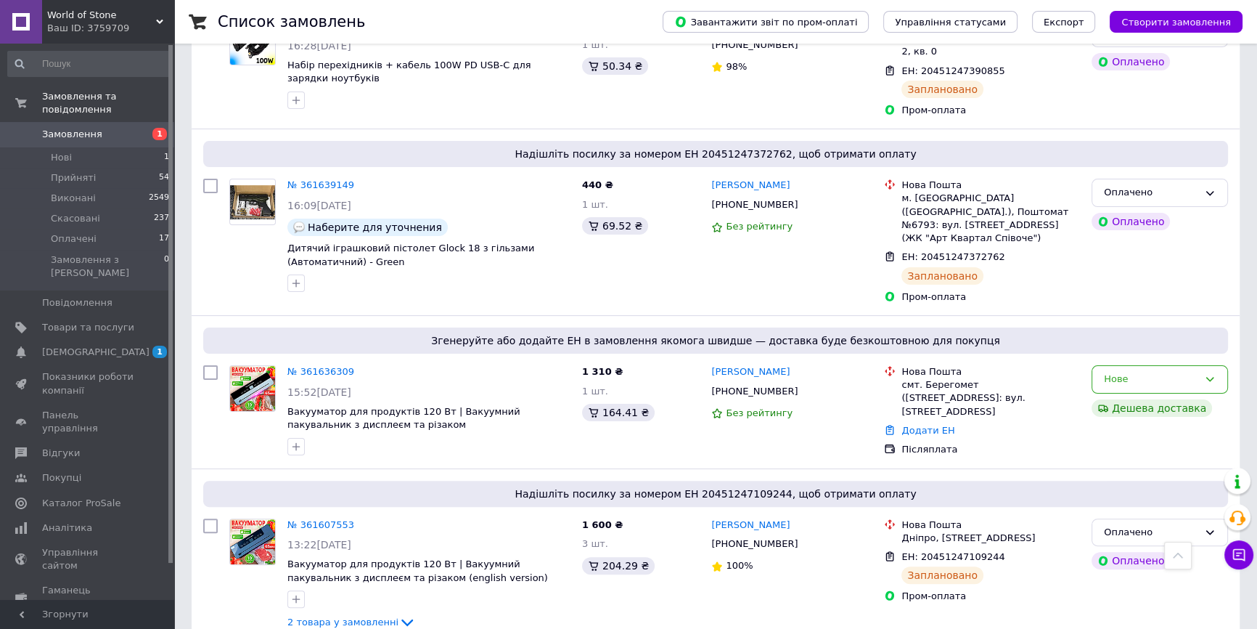
click at [1236, 556] on icon at bounding box center [1239, 554] width 15 height 15
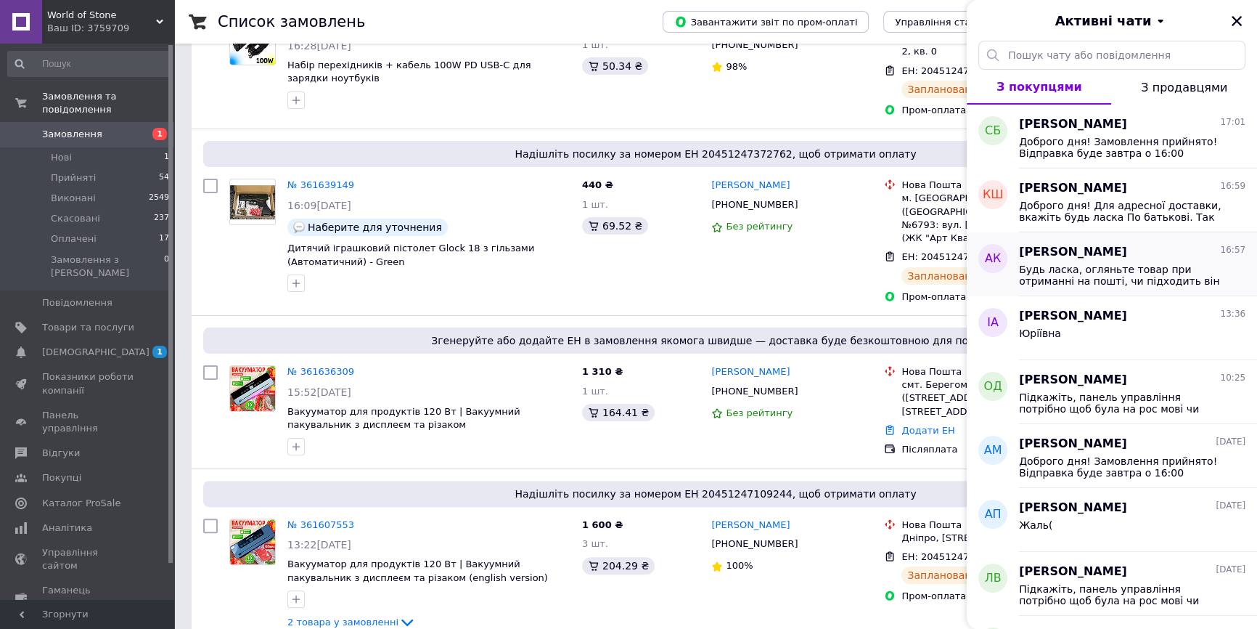
click at [1132, 286] on span "Будь ласка, огляньте товар при отриманні на пошті, чи підходить він вам. Головн…" at bounding box center [1122, 275] width 206 height 23
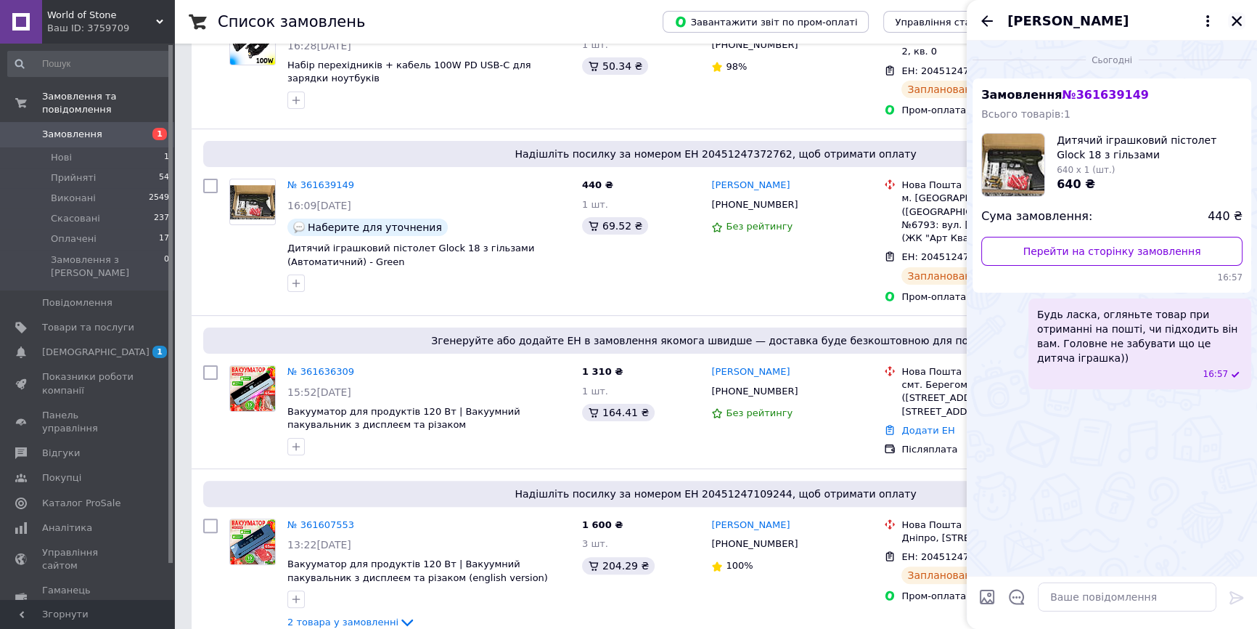
click at [1238, 27] on icon "Закрити" at bounding box center [1236, 21] width 13 height 13
